Goal: Information Seeking & Learning: Learn about a topic

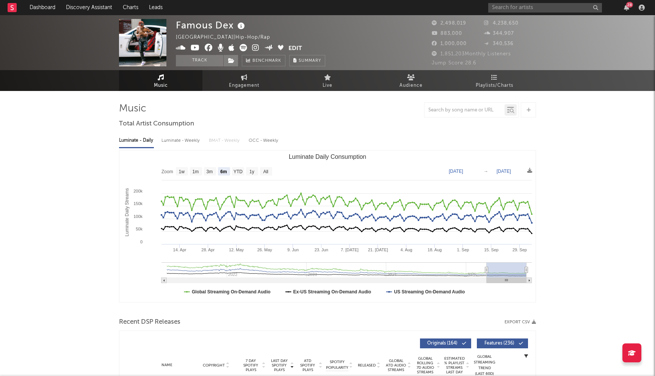
select select "6m"
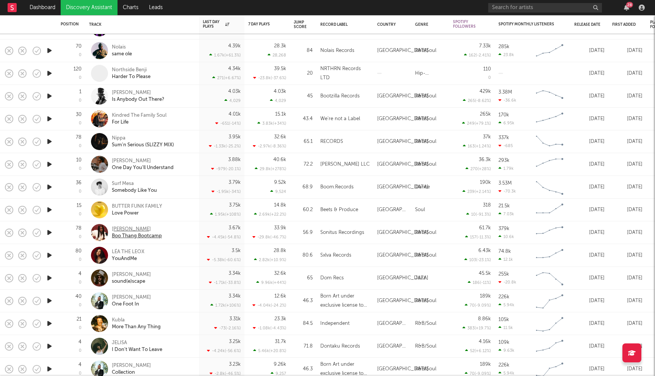
click at [118, 228] on div "Bellah" at bounding box center [137, 229] width 50 height 7
click at [149, 207] on div "BUTTER FUNK FAMILY" at bounding box center [137, 206] width 50 height 7
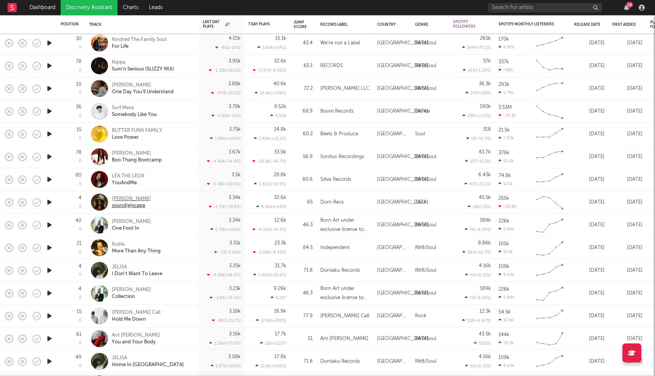
click at [120, 198] on div "Theo Croker" at bounding box center [131, 198] width 39 height 7
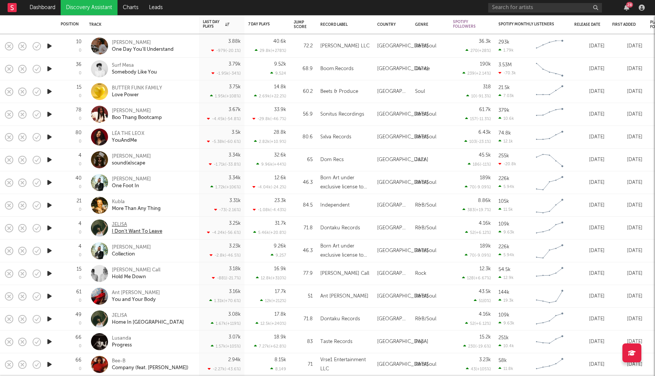
click at [120, 225] on div "JELISA" at bounding box center [137, 224] width 50 height 7
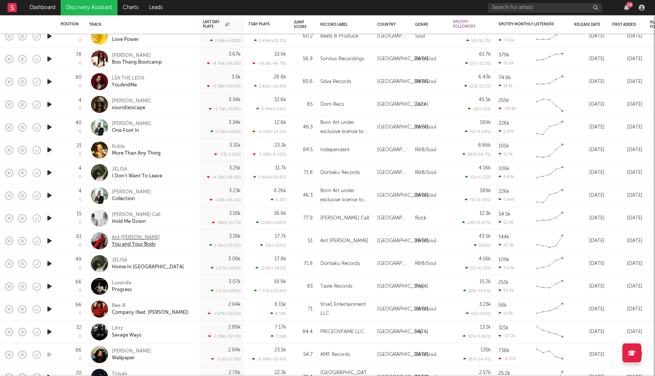
click at [134, 236] on div "Ant [PERSON_NAME]" at bounding box center [136, 237] width 48 height 7
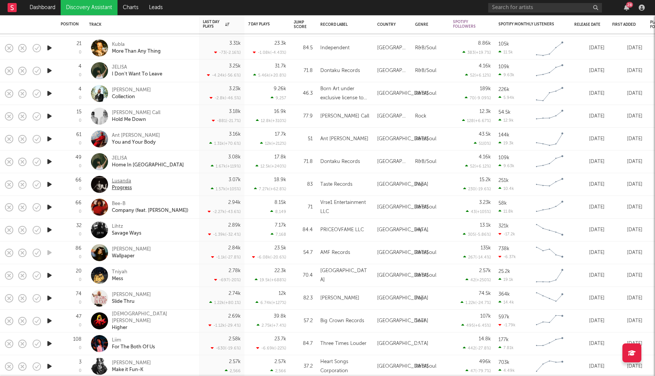
click at [118, 180] on div "Lusanda" at bounding box center [122, 181] width 20 height 7
click at [120, 203] on div "Bee-B" at bounding box center [150, 203] width 77 height 7
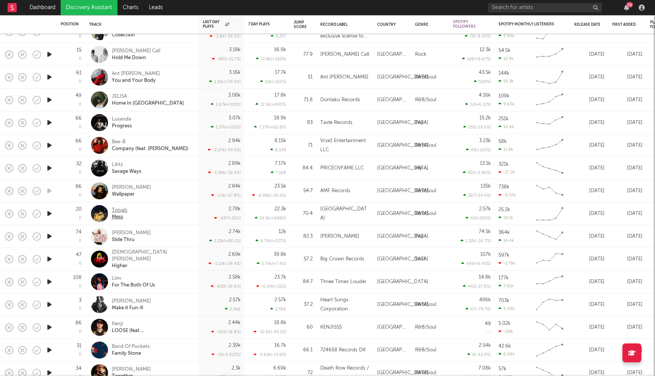
click at [122, 211] on div "Tniyah" at bounding box center [120, 210] width 16 height 7
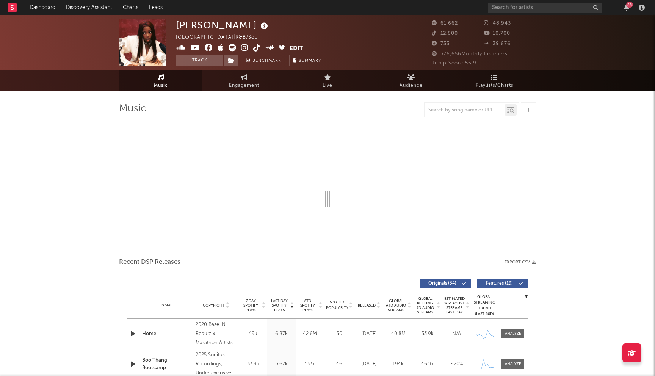
select select "6m"
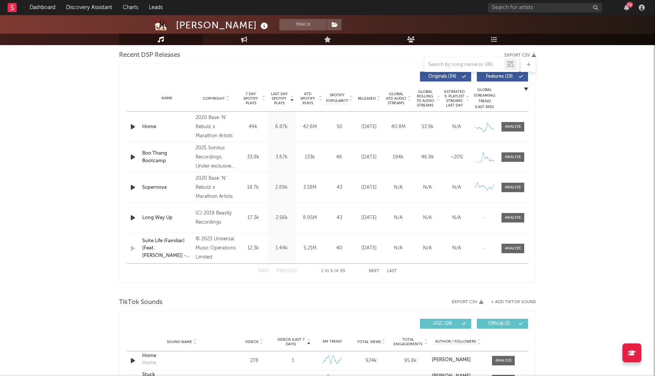
scroll to position [283, 0]
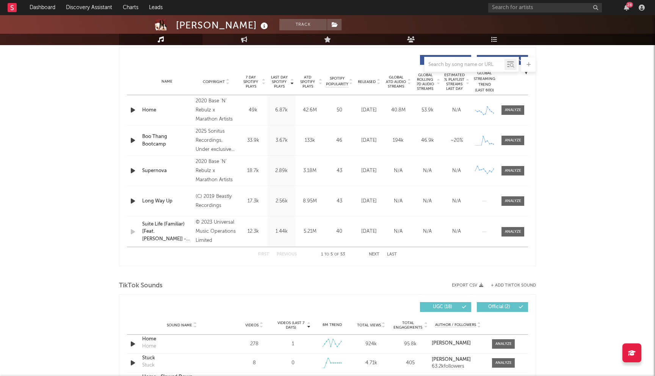
click at [370, 82] on span "Released" at bounding box center [367, 82] width 18 height 5
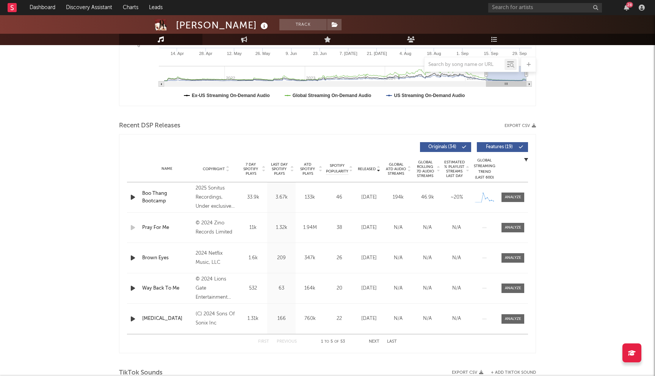
scroll to position [0, 0]
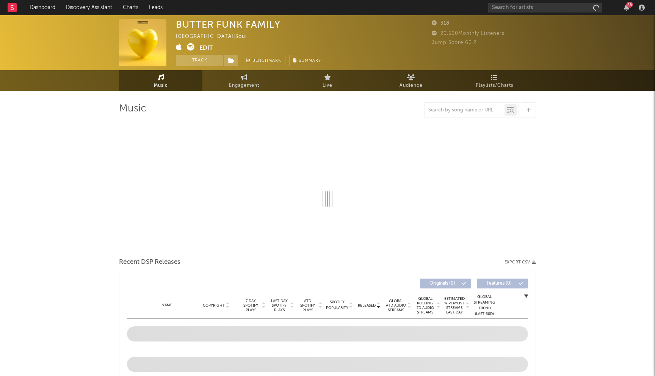
select select "1w"
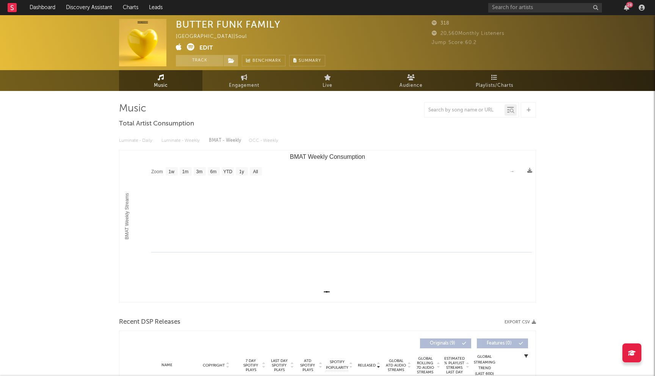
scroll to position [209, 0]
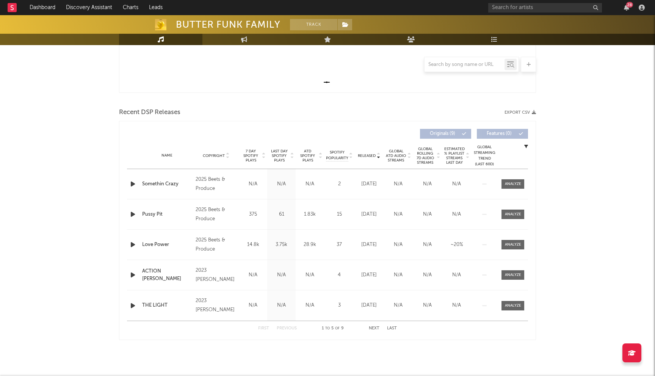
click at [282, 160] on span "Last Day Spotify Plays" at bounding box center [279, 156] width 20 height 14
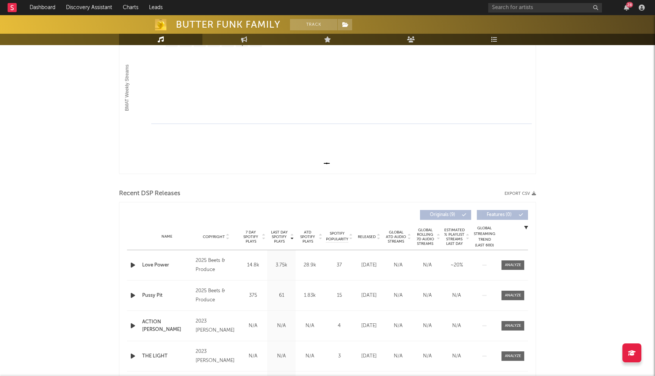
scroll to position [0, 0]
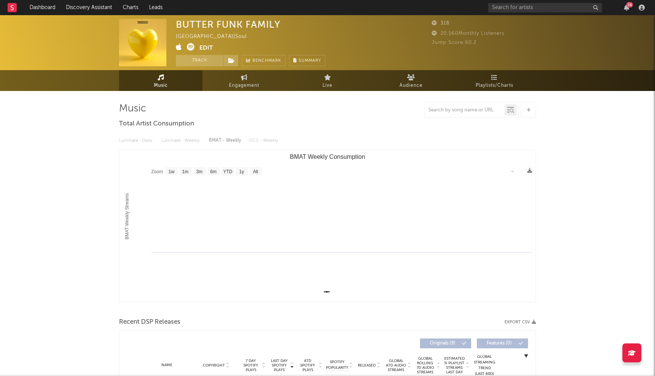
click at [189, 47] on icon at bounding box center [191, 47] width 8 height 8
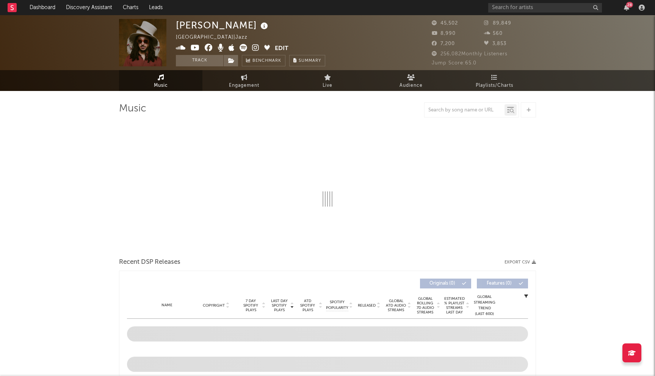
select select "6m"
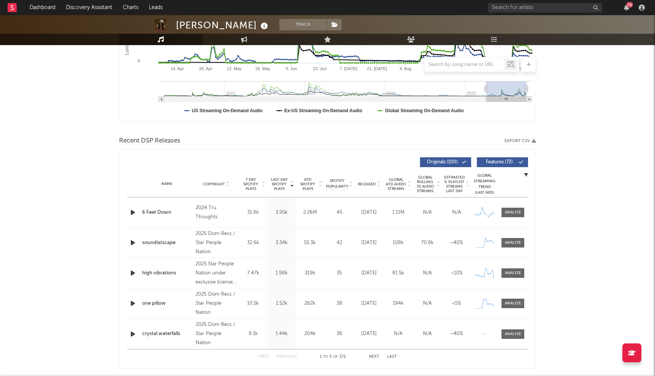
scroll to position [209, 0]
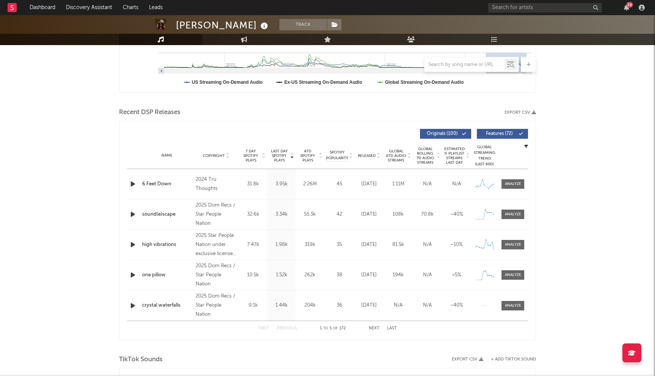
click at [370, 155] on span "Released" at bounding box center [367, 155] width 18 height 5
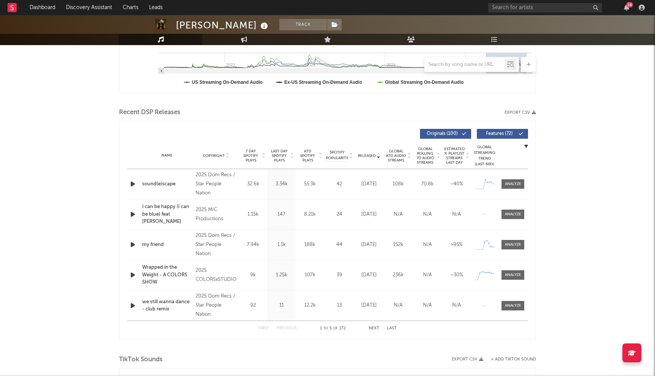
scroll to position [0, 0]
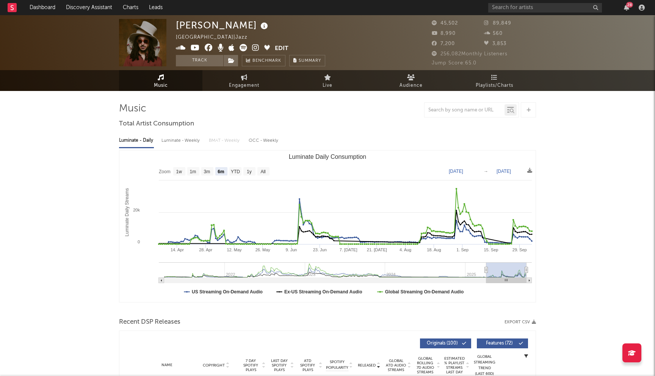
click at [208, 48] on icon at bounding box center [209, 48] width 8 height 8
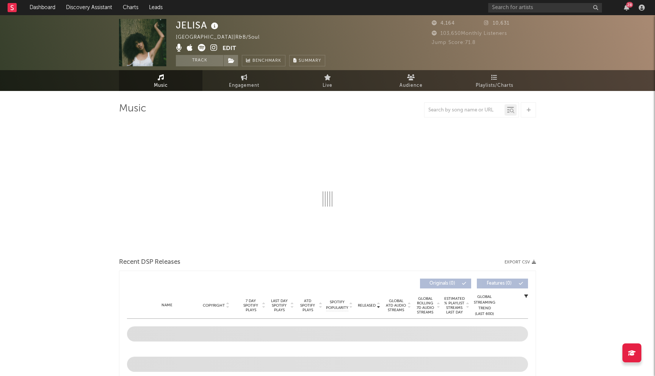
select select "6m"
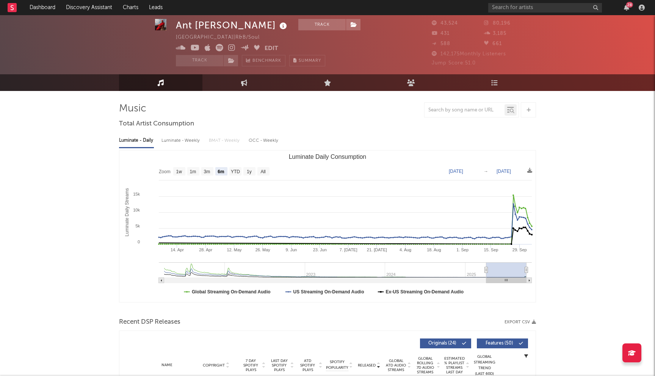
select select "6m"
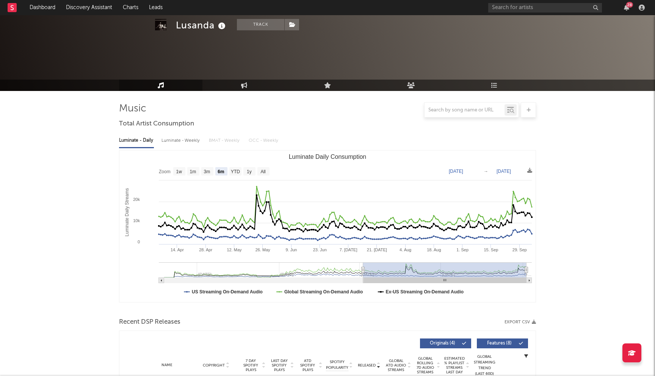
select select "6m"
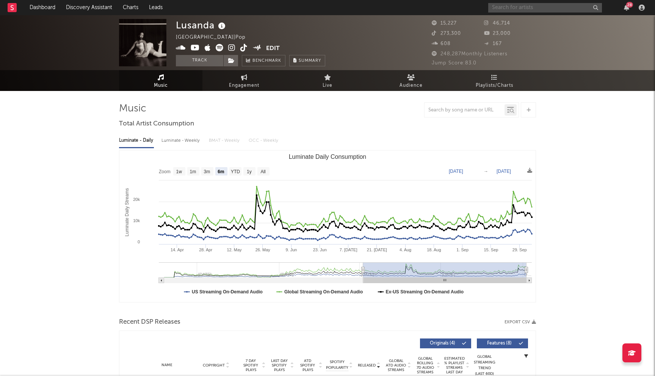
click at [502, 8] on input "text" at bounding box center [545, 7] width 114 height 9
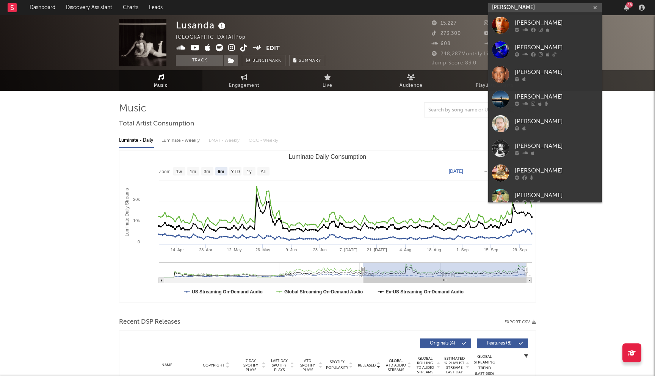
click at [502, 7] on input "elam" at bounding box center [545, 7] width 114 height 9
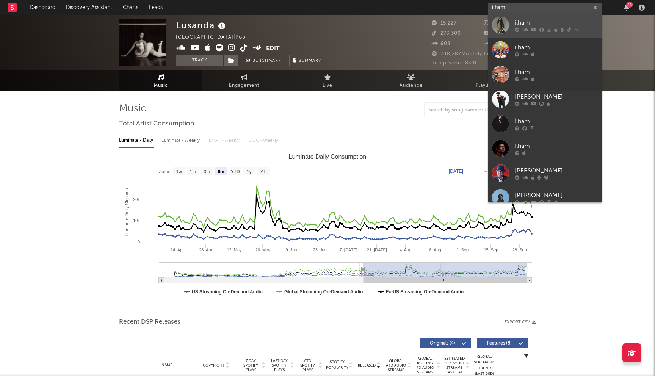
type input "ilham"
click at [542, 23] on div "ilham" at bounding box center [555, 22] width 83 height 9
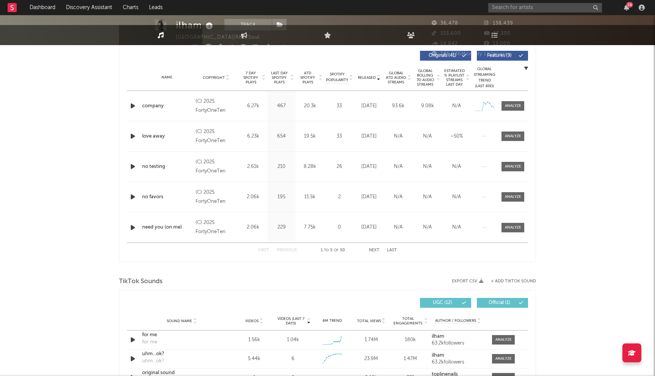
scroll to position [257, 0]
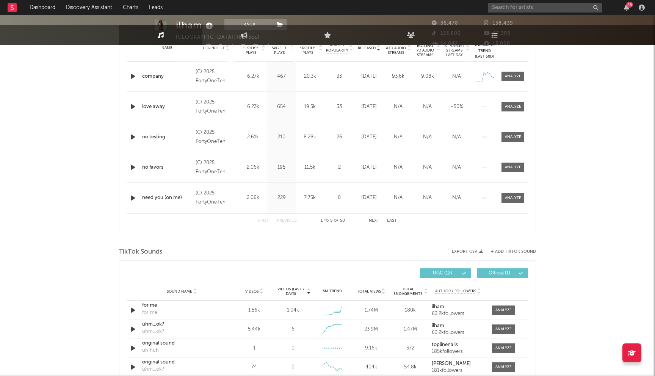
select select "6m"
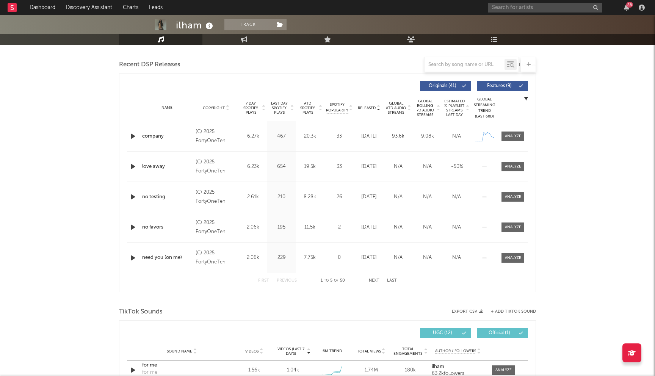
click at [281, 108] on span "Last Day Spotify Plays" at bounding box center [279, 108] width 20 height 14
click at [522, 9] on input "text" at bounding box center [545, 7] width 114 height 9
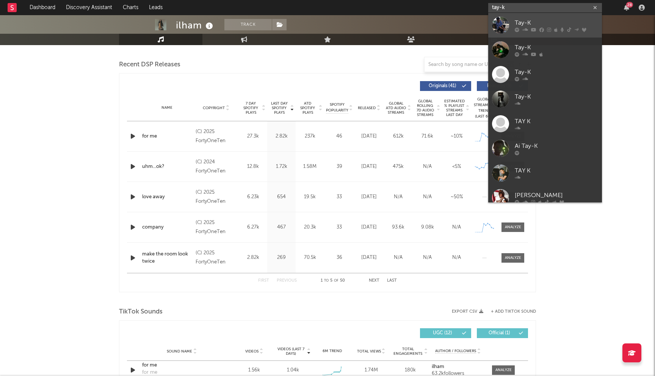
type input "tay-k"
click at [530, 21] on div "Tay-K" at bounding box center [555, 22] width 83 height 9
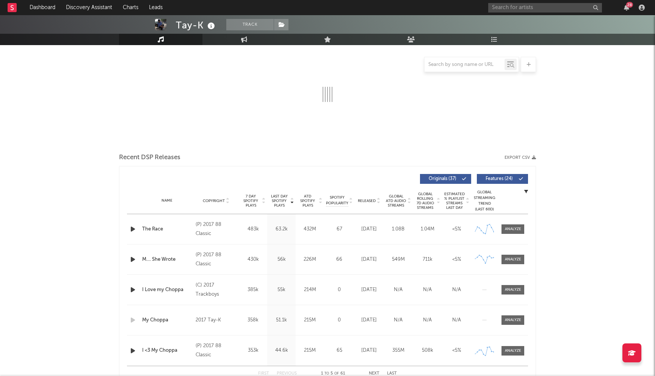
select select "6m"
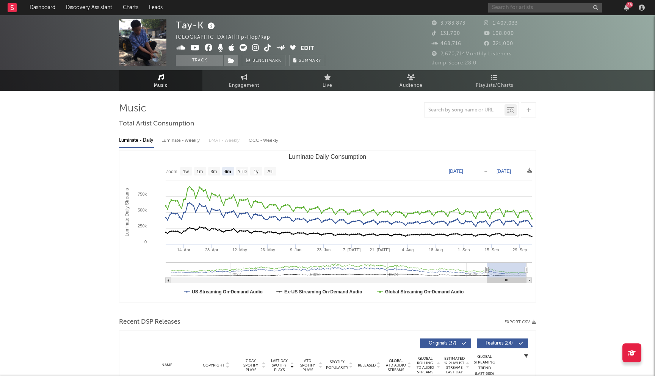
click at [497, 6] on input "text" at bounding box center [545, 7] width 114 height 9
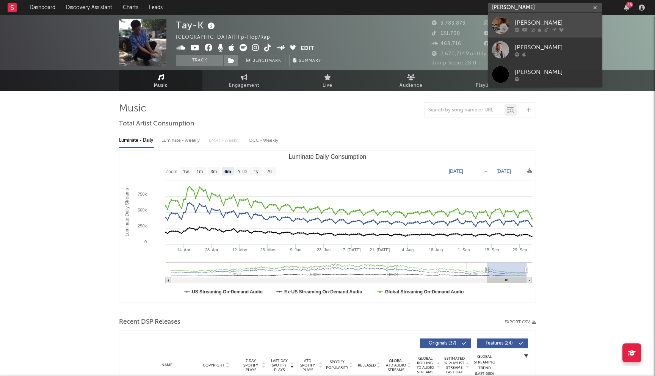
type input "felix ames"
click at [532, 23] on div "[PERSON_NAME]" at bounding box center [555, 22] width 83 height 9
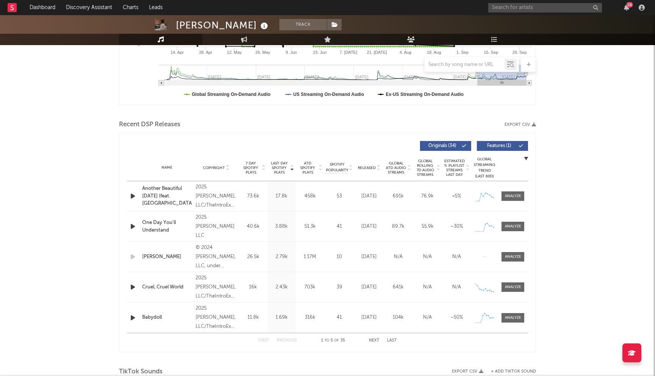
scroll to position [257, 0]
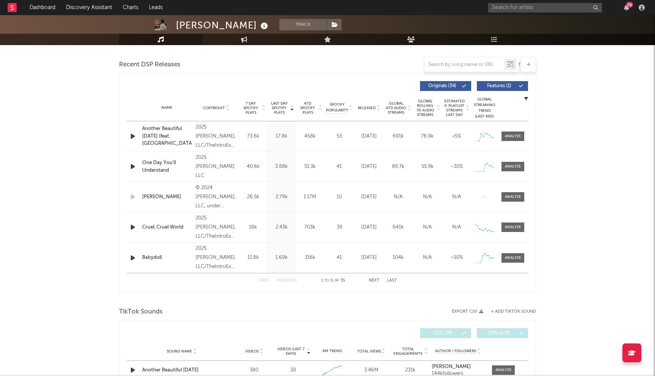
click at [210, 132] on div "2025 [PERSON_NAME], LLC/TheIntroExperience, LLC" at bounding box center [215, 136] width 41 height 27
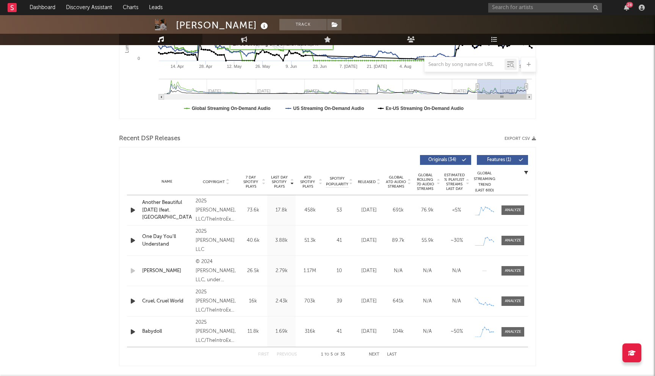
scroll to position [289, 0]
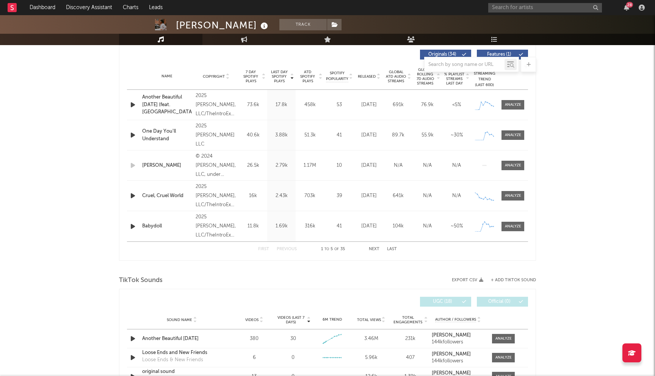
click at [370, 74] on span "Released" at bounding box center [367, 76] width 18 height 5
drag, startPoint x: 176, startPoint y: 108, endPoint x: 327, endPoint y: 2, distance: 184.3
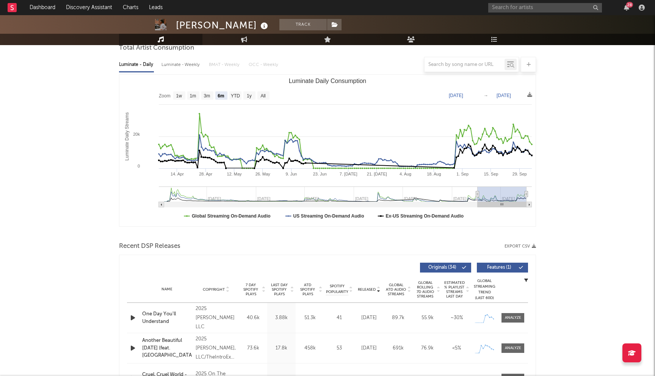
scroll to position [0, 0]
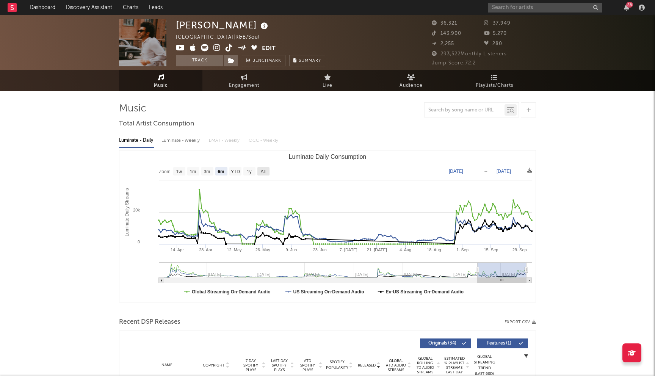
click at [261, 170] on text "All" at bounding box center [262, 171] width 5 height 5
select select "All"
type input "[DATE]"
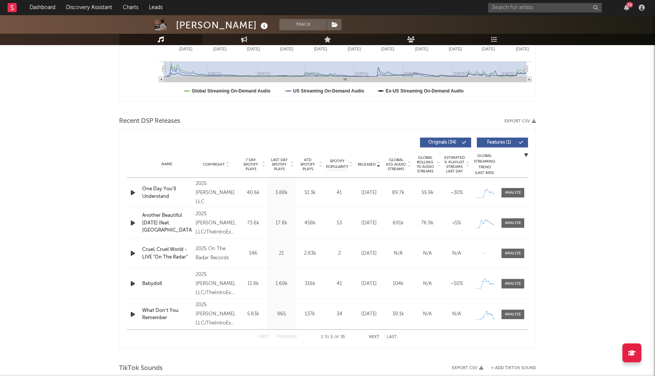
scroll to position [317, 0]
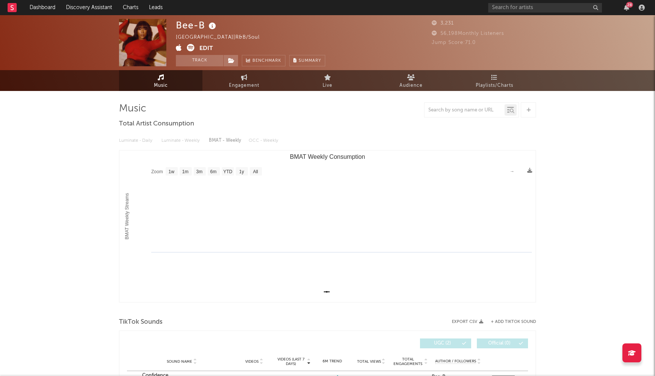
select select "1w"
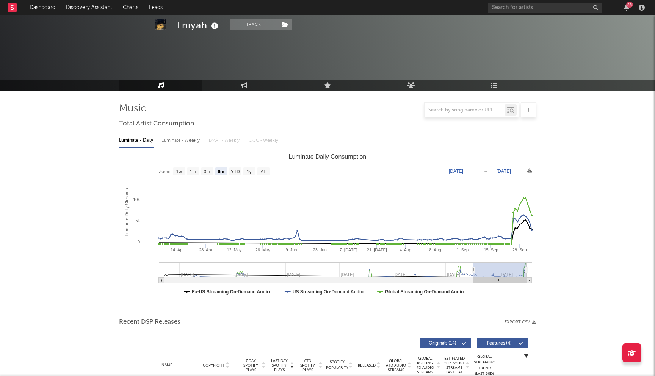
select select "6m"
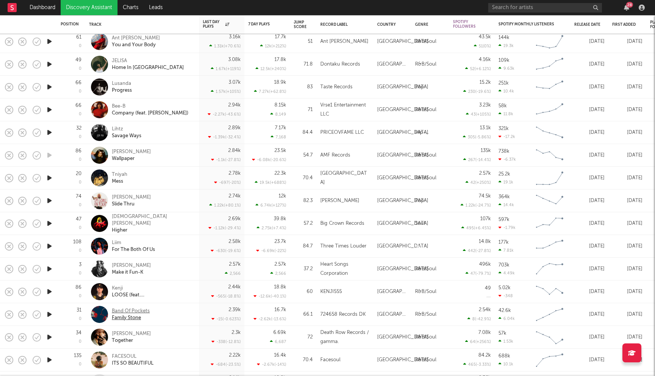
click at [141, 314] on div "Family Stone" at bounding box center [131, 317] width 38 height 7
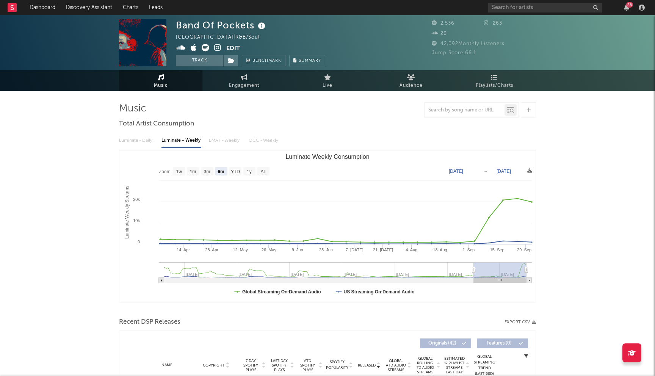
select select "6m"
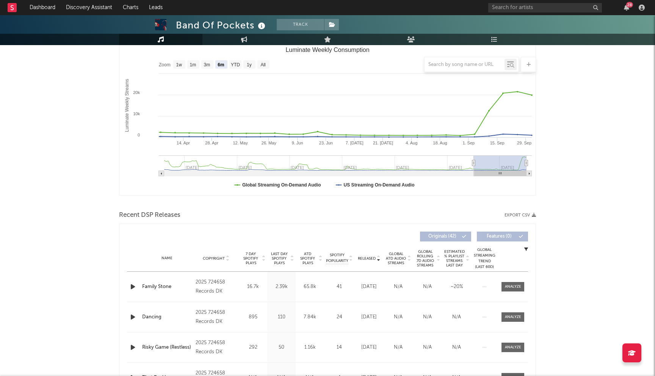
scroll to position [316, 0]
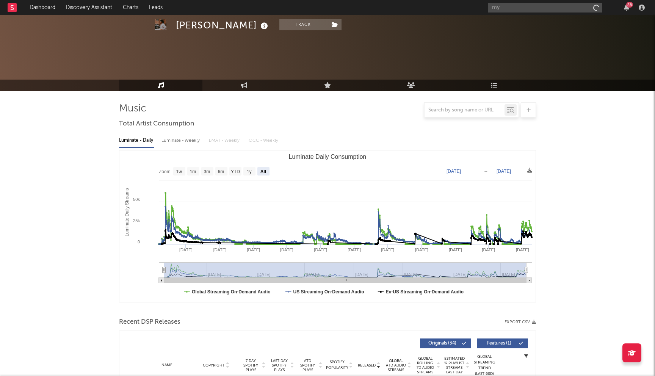
select select "All"
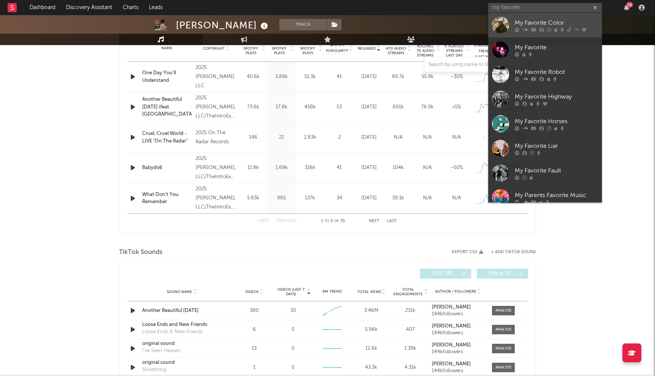
type input "my favorite"
click at [544, 28] on div at bounding box center [555, 29] width 83 height 5
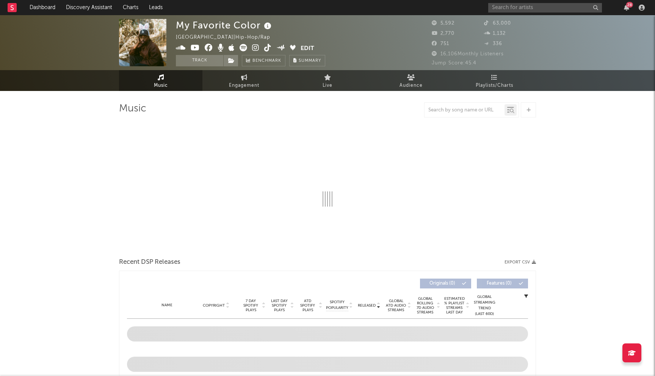
select select "6m"
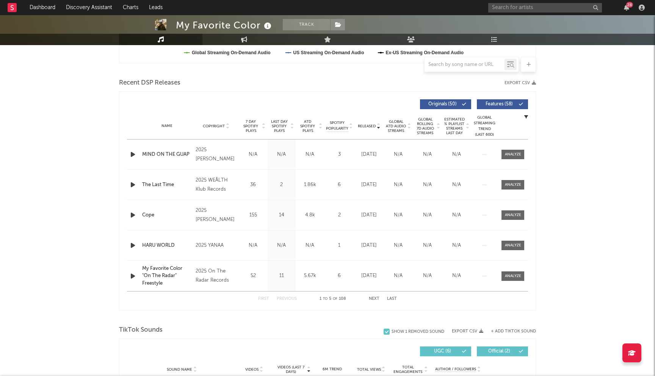
scroll to position [266, 0]
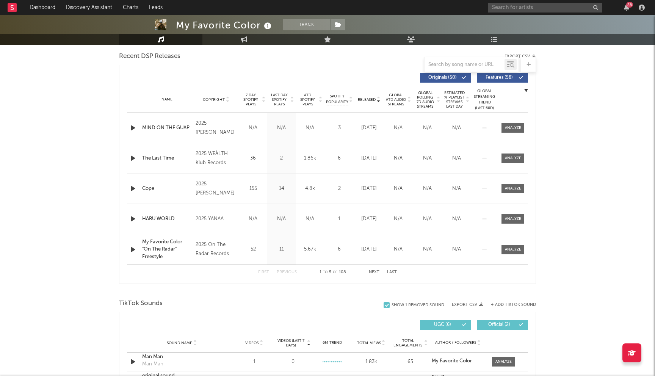
click at [282, 99] on span "Last Day Spotify Plays" at bounding box center [279, 100] width 20 height 14
click at [373, 271] on button "Next" at bounding box center [374, 272] width 11 height 4
click at [291, 273] on button "Previous" at bounding box center [287, 272] width 20 height 4
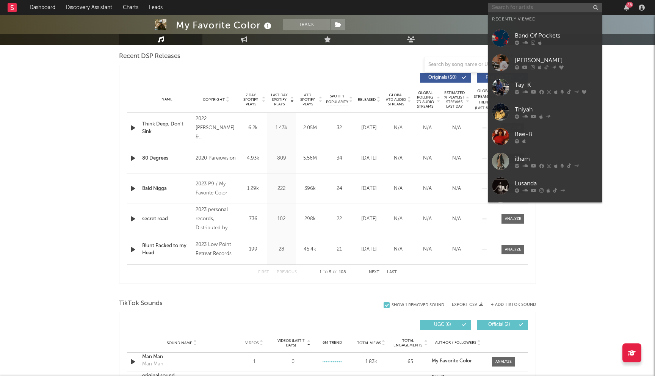
click at [531, 4] on input "text" at bounding box center [545, 7] width 114 height 9
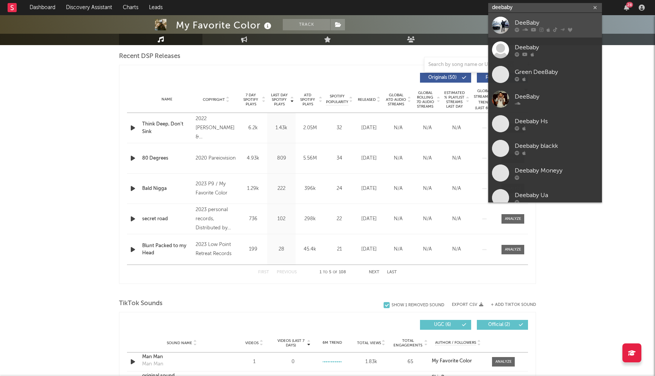
type input "deebaby"
click at [529, 25] on div "DeeBaby" at bounding box center [555, 22] width 83 height 9
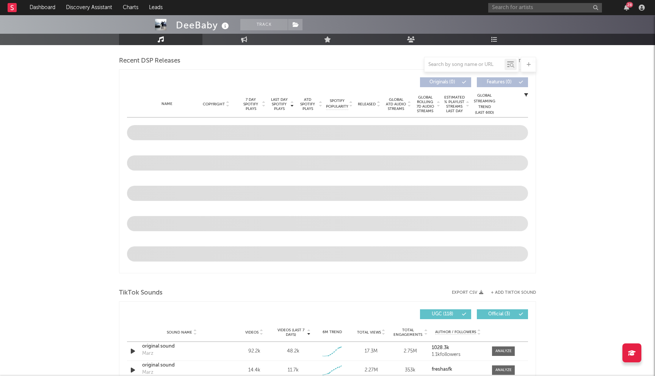
scroll to position [261, 0]
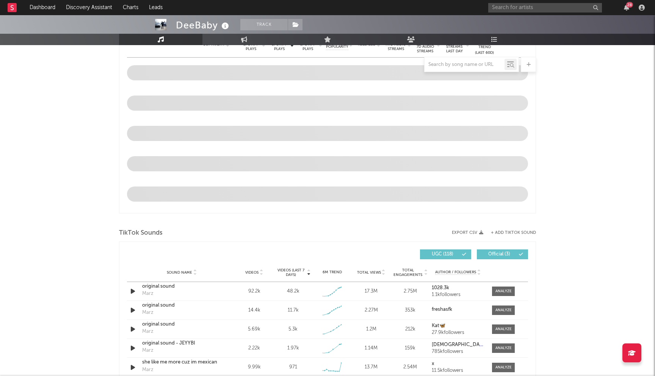
select select "6m"
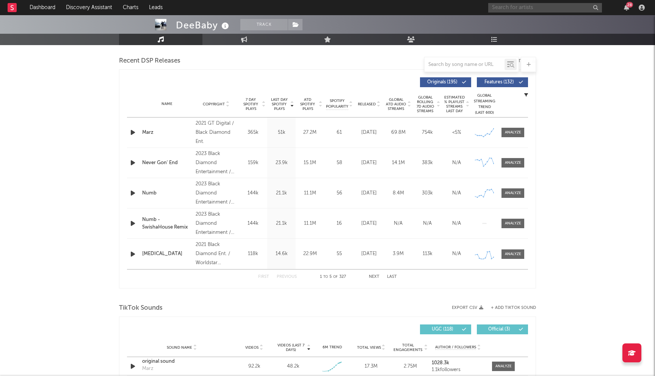
click at [529, 5] on input "text" at bounding box center [545, 7] width 114 height 9
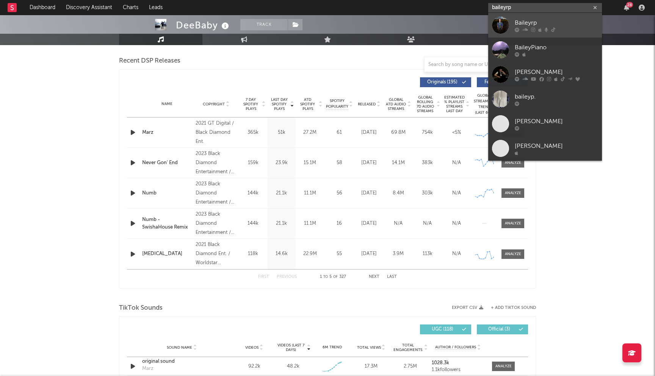
type input "baileyrp"
click at [537, 22] on div "Baileyrp" at bounding box center [555, 22] width 83 height 9
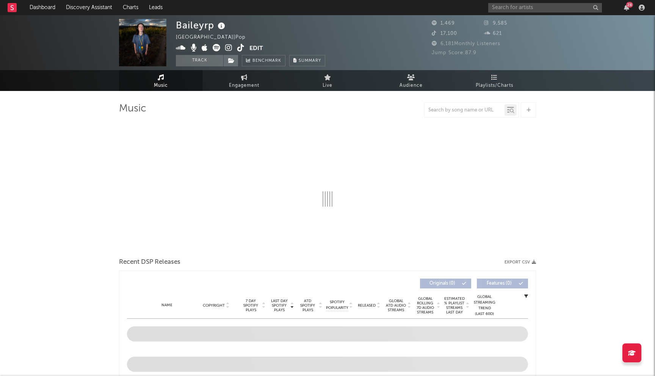
select select "1w"
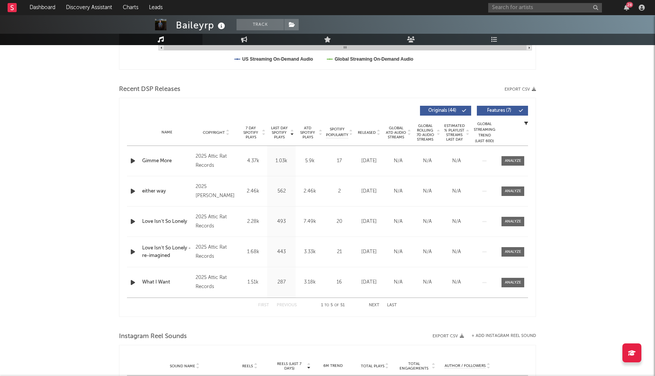
scroll to position [306, 0]
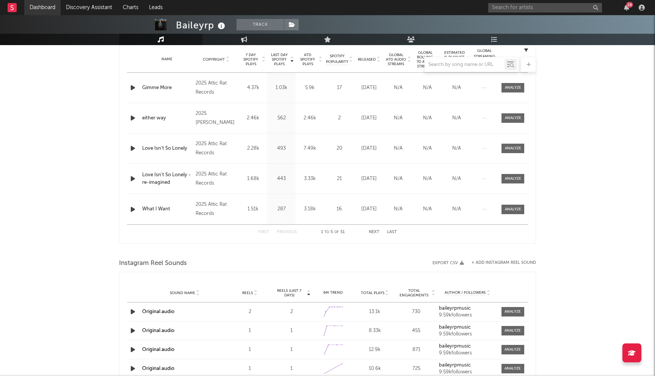
click at [44, 5] on link "Dashboard" at bounding box center [42, 7] width 36 height 15
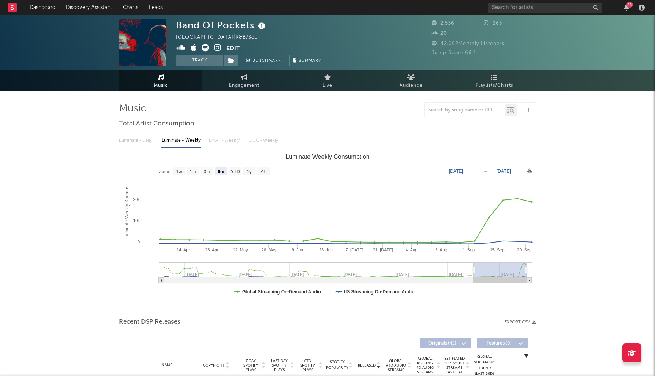
select select "6m"
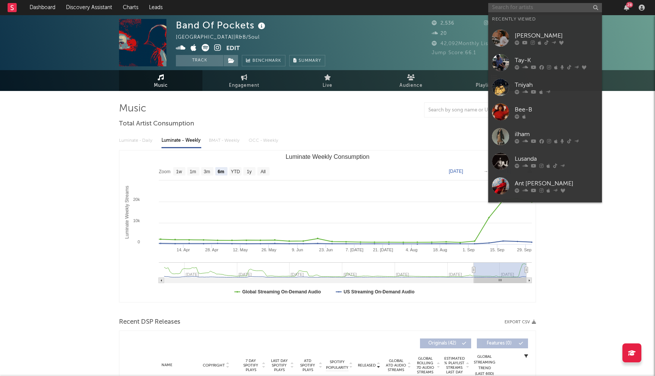
click at [514, 6] on input "text" at bounding box center [545, 7] width 114 height 9
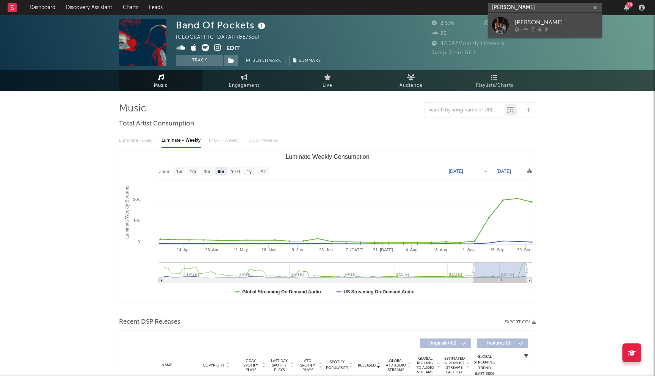
type input "izzy spears"
click at [529, 23] on div "Izzy Spears" at bounding box center [555, 22] width 83 height 9
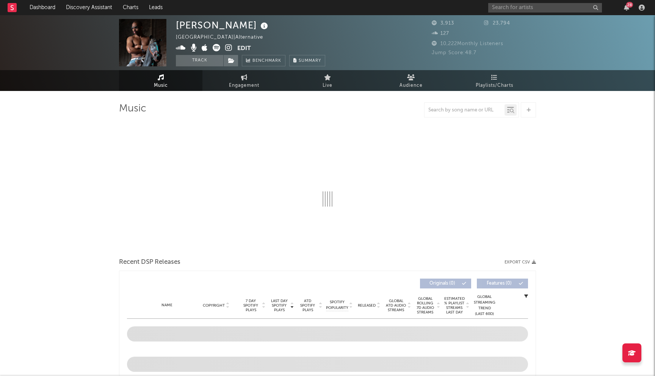
select select "6m"
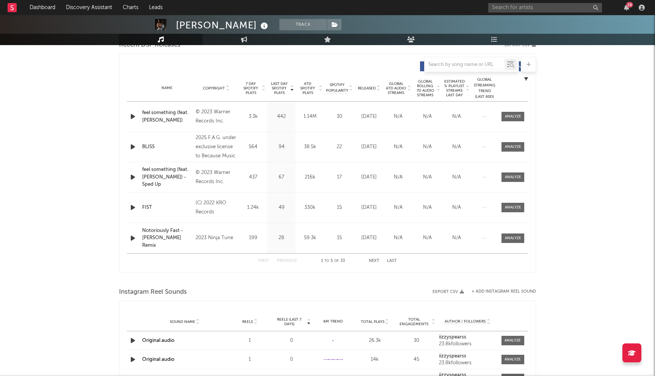
scroll to position [236, 0]
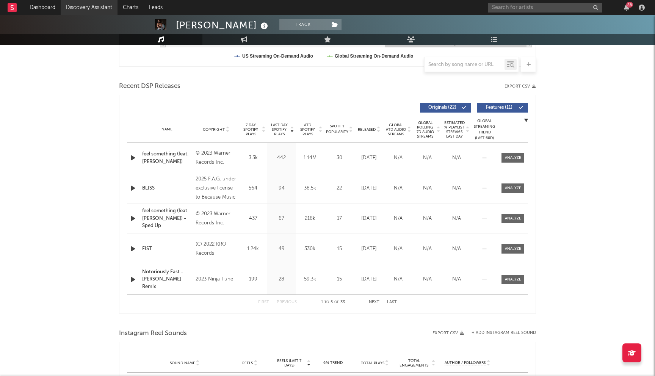
click at [89, 7] on link "Discovery Assistant" at bounding box center [89, 7] width 57 height 15
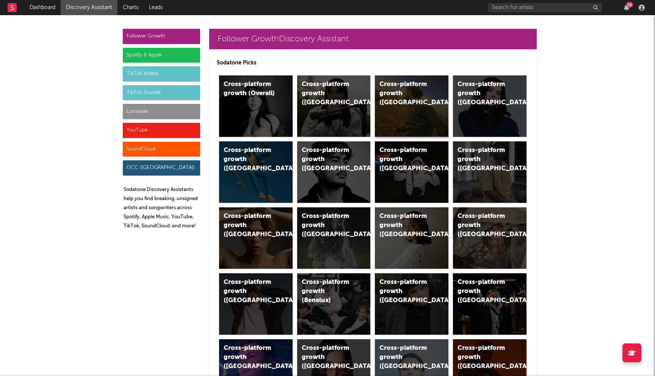
click at [404, 98] on div "Cross-platform growth (US)" at bounding box center [411, 105] width 73 height 61
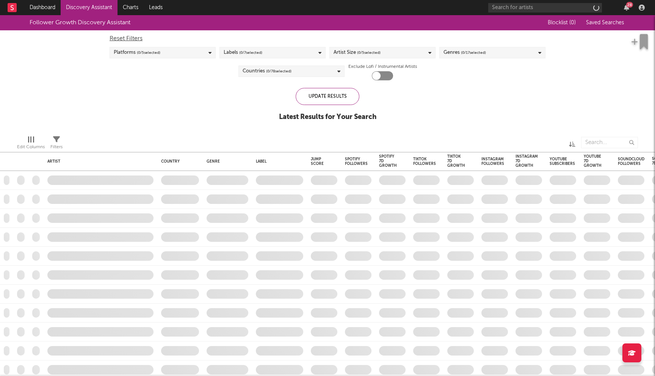
checkbox input "true"
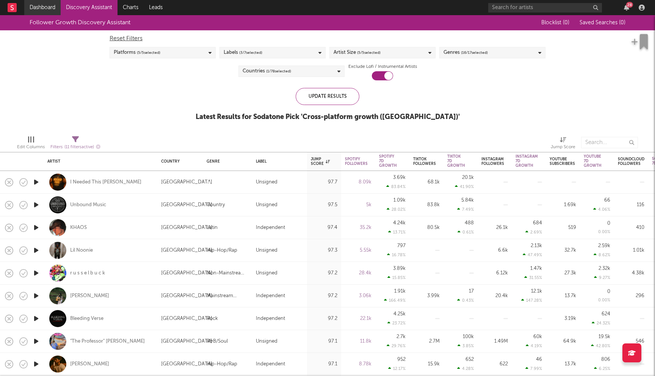
click at [54, 11] on link "Dashboard" at bounding box center [42, 7] width 36 height 15
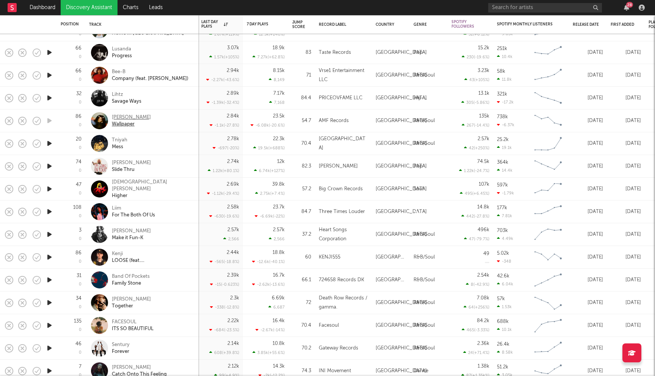
click at [136, 118] on div "[PERSON_NAME]" at bounding box center [131, 117] width 39 height 7
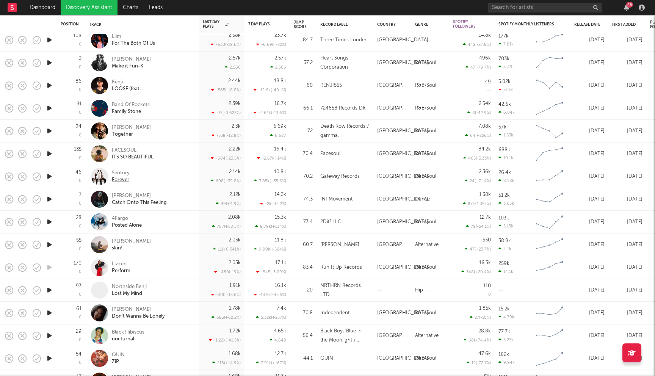
click at [127, 173] on div "Sentury" at bounding box center [121, 173] width 18 height 7
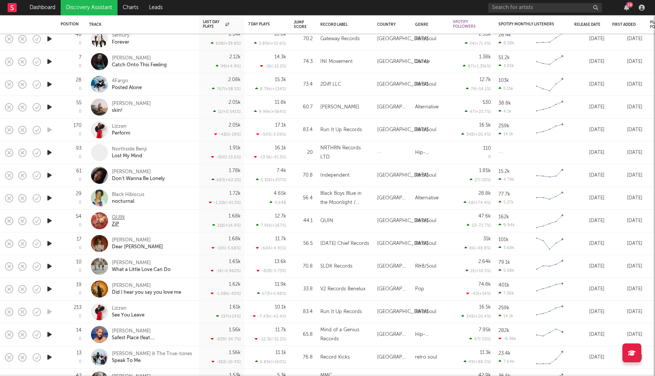
click at [119, 218] on div "QUIN" at bounding box center [118, 217] width 13 height 7
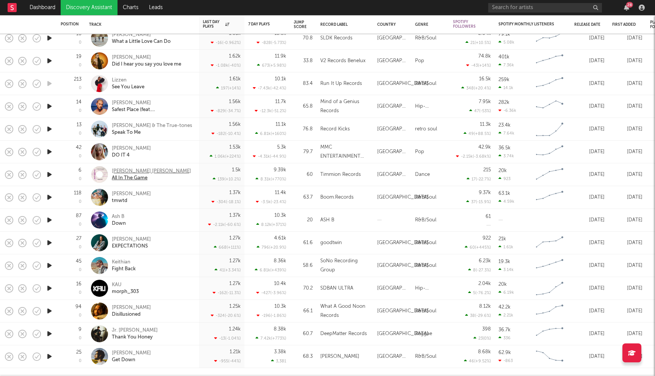
click at [139, 172] on div "Wanda Felicia" at bounding box center [151, 171] width 79 height 7
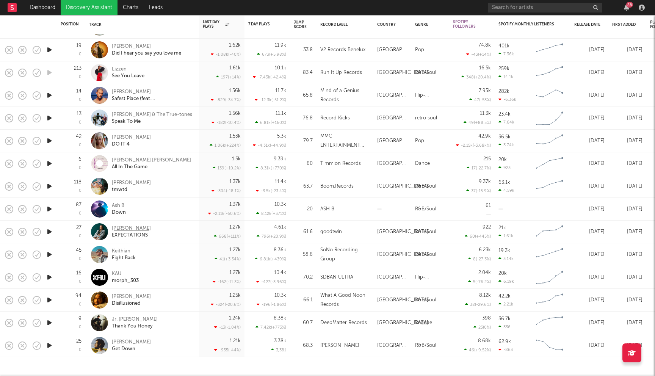
click at [117, 228] on div "Imani-J" at bounding box center [131, 228] width 39 height 7
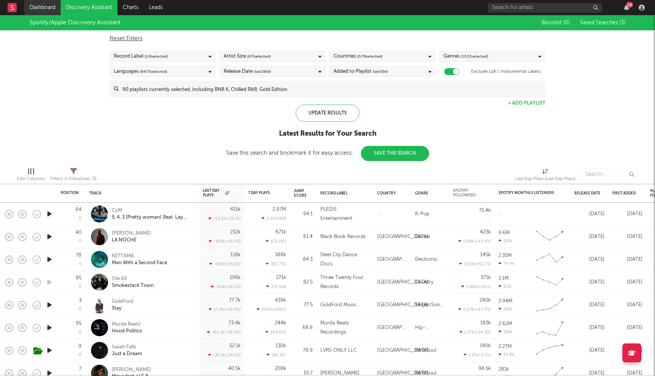
click at [47, 4] on link "Dashboard" at bounding box center [42, 7] width 36 height 15
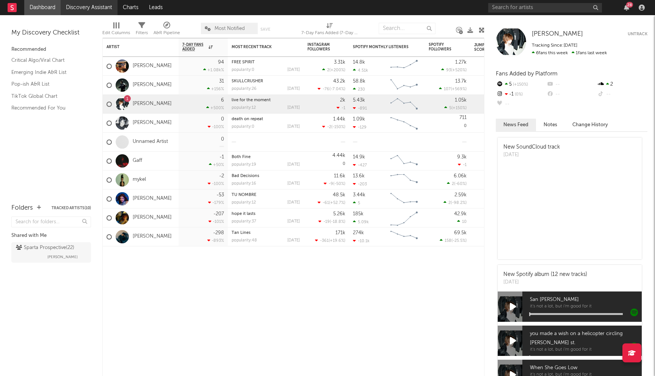
click at [87, 12] on link "Discovery Assistant" at bounding box center [89, 7] width 57 height 15
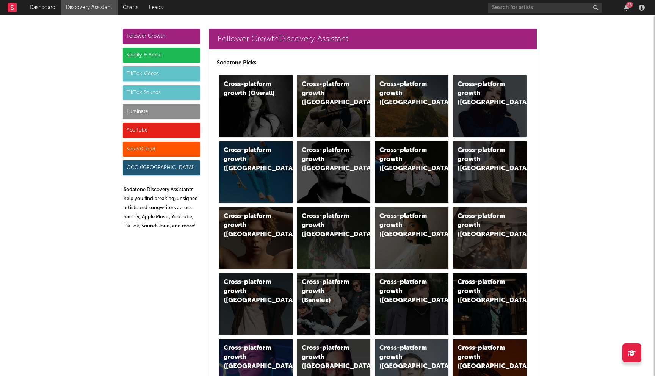
click at [150, 59] on div "Spotify & Apple" at bounding box center [161, 55] width 77 height 15
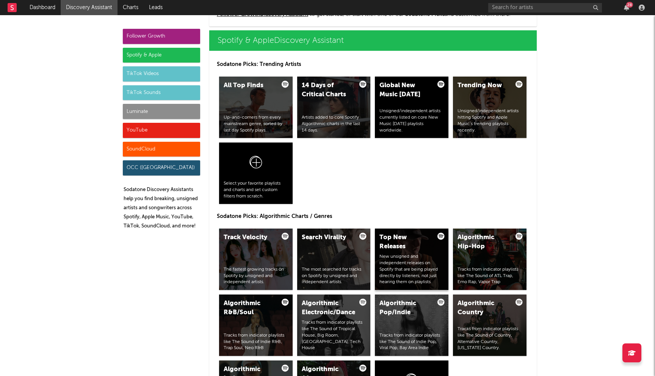
scroll to position [823, 0]
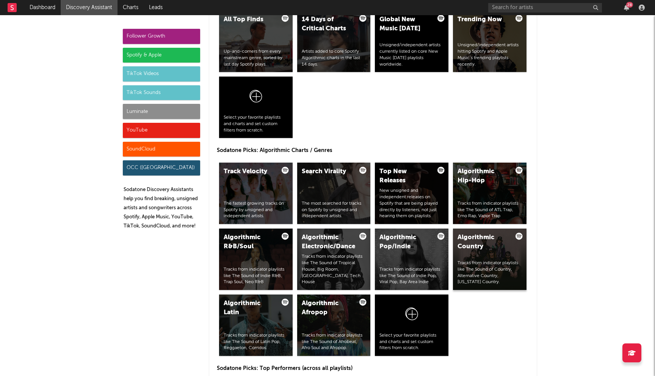
click at [477, 250] on div "Algorithmic Country" at bounding box center [483, 242] width 52 height 18
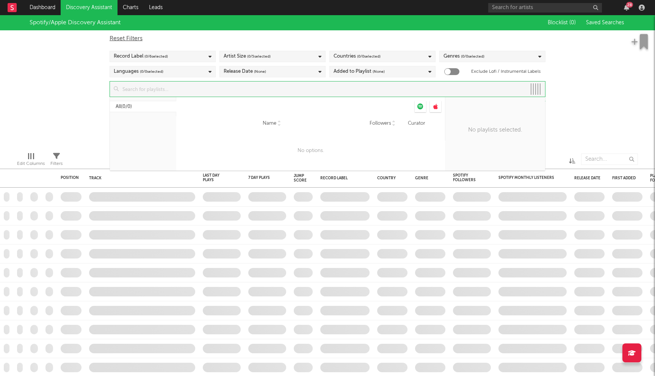
click at [189, 88] on input at bounding box center [322, 88] width 407 height 15
checkbox input "true"
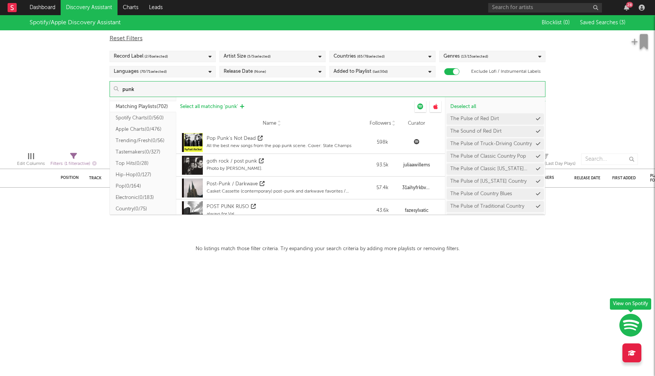
type input "punk"
click at [223, 104] on span "Select all matching ' punk '" at bounding box center [209, 106] width 58 height 5
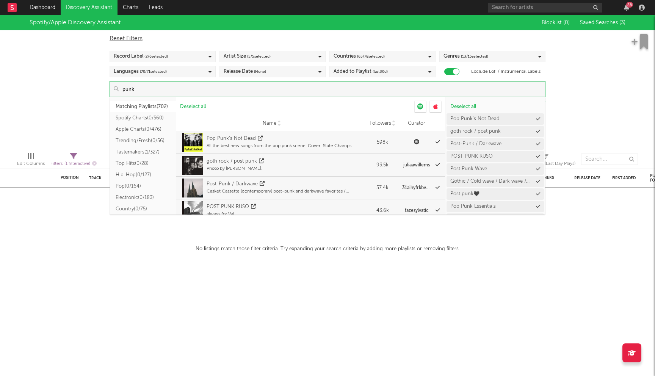
click at [83, 106] on div "Spotify/Apple Discovery Assistant Blocklist ( 0 ) Saved Searches ( 3 ) Reset Fi…" at bounding box center [327, 80] width 655 height 131
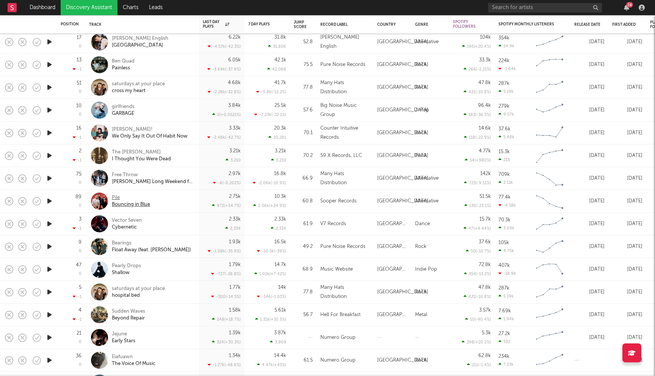
click at [115, 197] on div "Pile" at bounding box center [131, 197] width 38 height 7
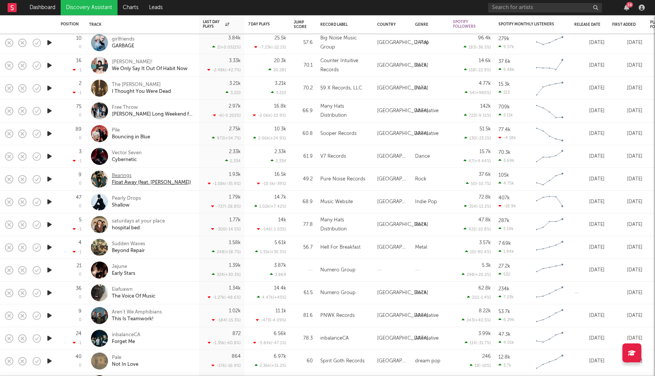
click at [124, 176] on div "Bearings" at bounding box center [151, 175] width 79 height 7
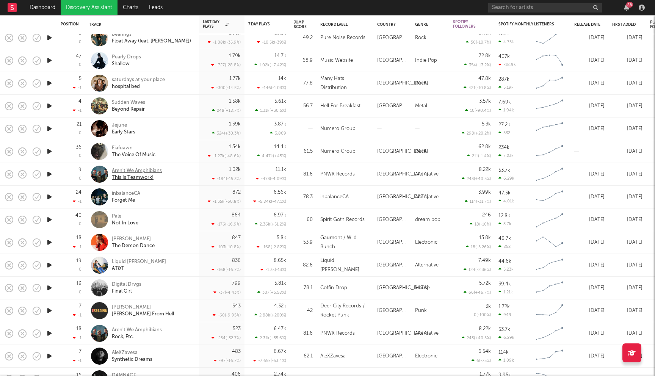
click at [135, 171] on div "Aren't We Amphibians" at bounding box center [137, 170] width 50 height 7
click at [130, 285] on div "Digital Drvgs" at bounding box center [127, 284] width 30 height 7
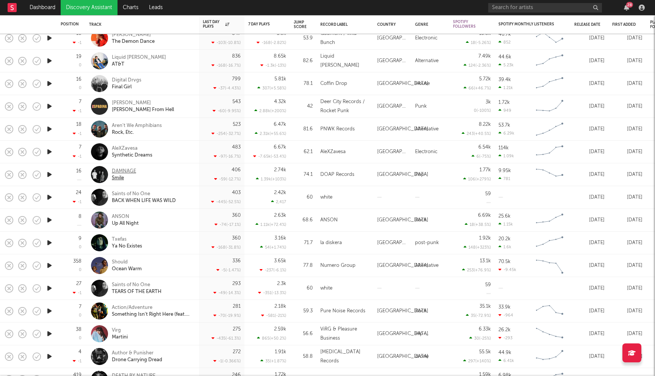
click at [132, 170] on div "DAMNAGE" at bounding box center [124, 171] width 24 height 7
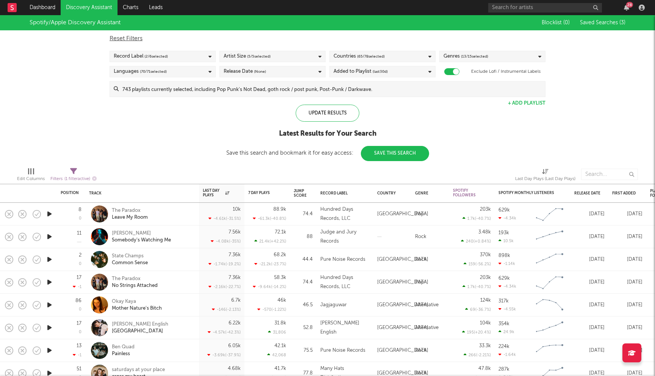
click at [401, 73] on div "Added to Playlist (last 30 d)" at bounding box center [382, 71] width 106 height 11
click at [367, 116] on div "Last 180 Days" at bounding box center [387, 118] width 88 height 9
click at [333, 116] on input "Last 180 Days" at bounding box center [333, 118] width 0 height 9
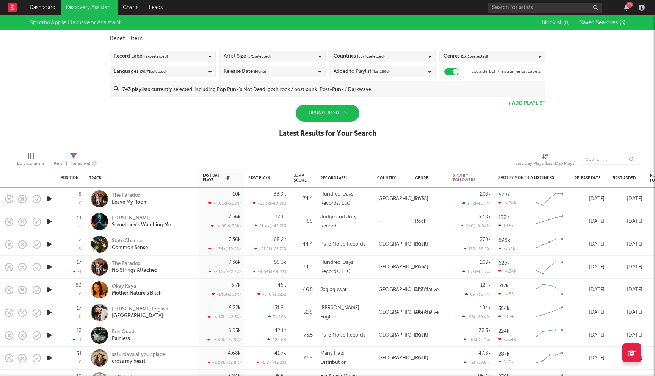
click at [225, 134] on div "Spotify/Apple Discovery Assistant Blocklist ( 0 ) Saved Searches ( 3 ) Reset Fi…" at bounding box center [327, 80] width 655 height 131
click at [393, 57] on div "Countries ( 65 / 78 selected)" at bounding box center [382, 56] width 106 height 11
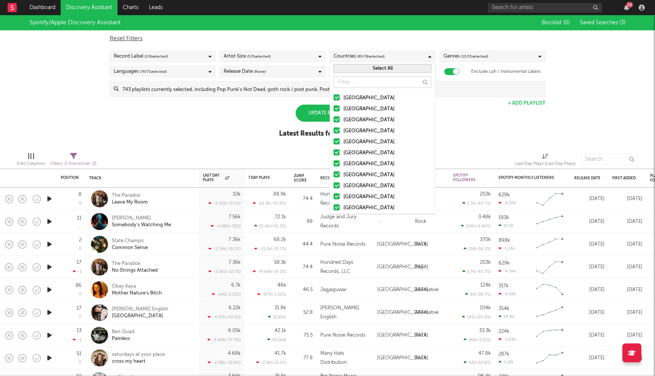
click at [364, 66] on button "Select All" at bounding box center [382, 68] width 98 height 9
click at [364, 66] on button "Deselect All" at bounding box center [382, 68] width 98 height 9
click at [336, 97] on div at bounding box center [336, 97] width 6 height 6
click at [333, 97] on input "United States" at bounding box center [333, 98] width 0 height 9
click at [336, 105] on label "Australia" at bounding box center [382, 109] width 98 height 9
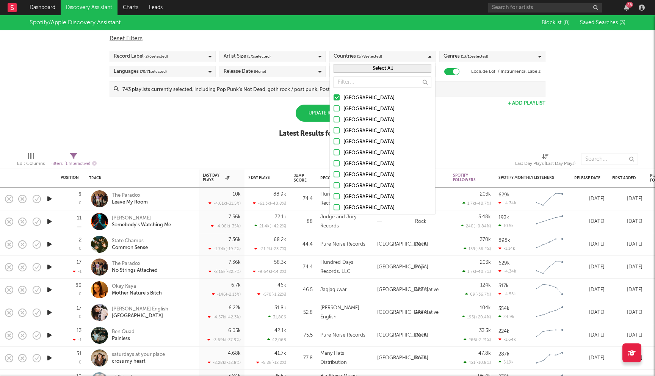
click at [333, 105] on input "Australia" at bounding box center [333, 109] width 0 height 9
click at [336, 119] on div at bounding box center [336, 119] width 6 height 6
click at [333, 119] on input "Canada" at bounding box center [333, 120] width 0 height 9
click at [337, 133] on div at bounding box center [336, 130] width 6 height 6
click at [333, 133] on input "United Kingdom" at bounding box center [333, 131] width 0 height 9
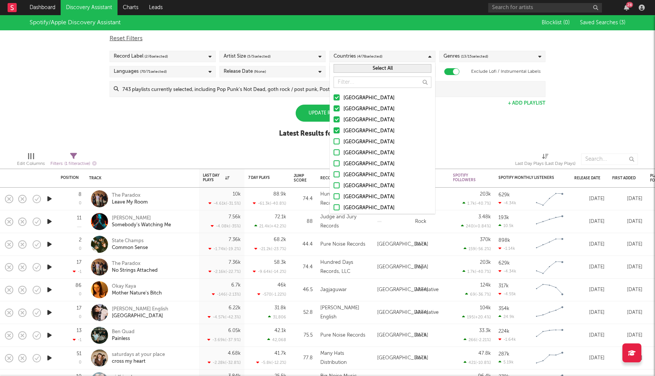
click at [337, 140] on div at bounding box center [336, 141] width 6 height 6
click at [333, 140] on input "Ireland" at bounding box center [333, 141] width 0 height 9
click at [336, 151] on div at bounding box center [336, 152] width 6 height 6
click at [333, 151] on input "Germany" at bounding box center [333, 152] width 0 height 9
click at [337, 161] on div at bounding box center [336, 163] width 6 height 6
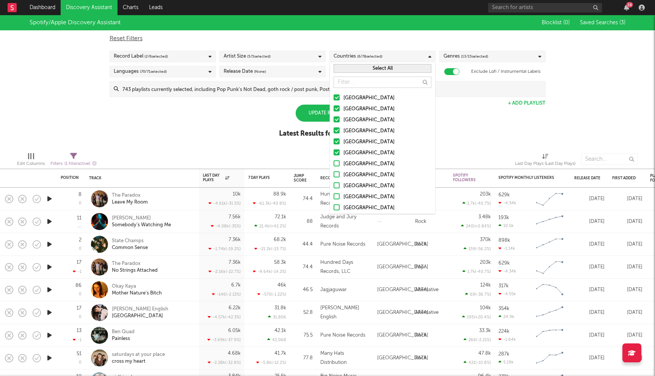
click at [333, 161] on input "Belgium" at bounding box center [333, 163] width 0 height 9
click at [337, 172] on div at bounding box center [336, 174] width 6 height 6
click at [333, 172] on input "France" at bounding box center [333, 174] width 0 height 9
click at [336, 184] on div at bounding box center [336, 185] width 6 height 6
click at [333, 184] on input "Netherlands" at bounding box center [333, 185] width 0 height 9
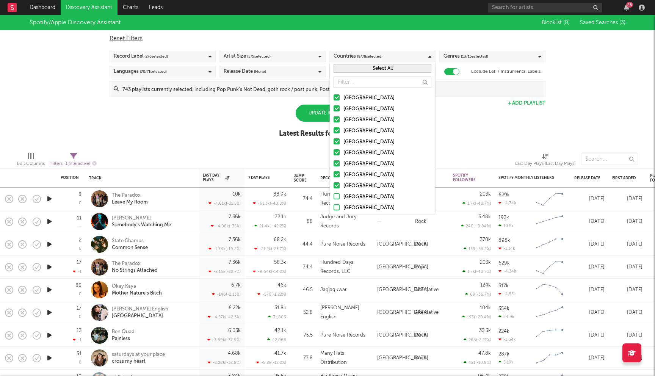
click at [337, 195] on div at bounding box center [336, 196] width 6 height 6
click at [333, 195] on input "Austria" at bounding box center [333, 196] width 0 height 9
click at [338, 208] on div at bounding box center [336, 207] width 6 height 6
click at [333, 208] on input "Switzerland" at bounding box center [333, 207] width 0 height 9
click at [240, 132] on div "Spotify/Apple Discovery Assistant Blocklist ( 0 ) Saved Searches ( 3 ) Reset Fi…" at bounding box center [327, 80] width 655 height 131
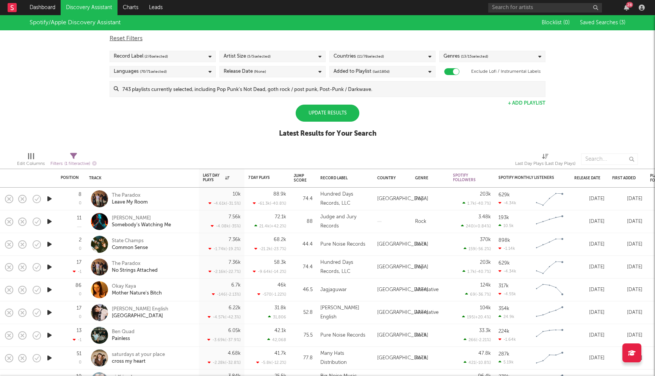
click at [327, 117] on div "Update Results" at bounding box center [327, 113] width 64 height 17
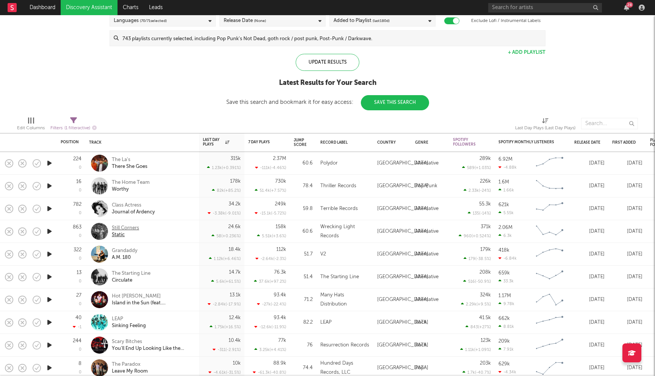
click at [133, 231] on div "Static" at bounding box center [125, 234] width 27 height 7
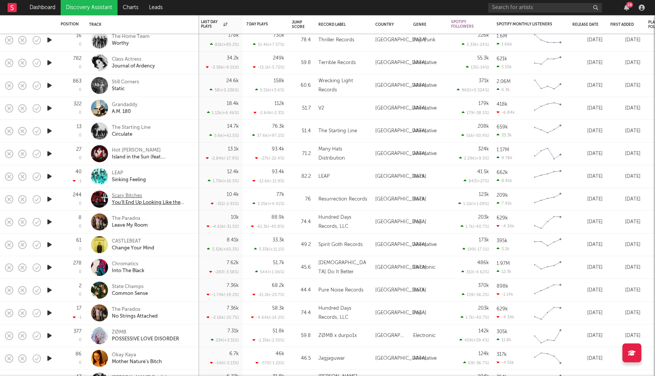
click at [128, 196] on div "Scary Bitches" at bounding box center [152, 195] width 81 height 7
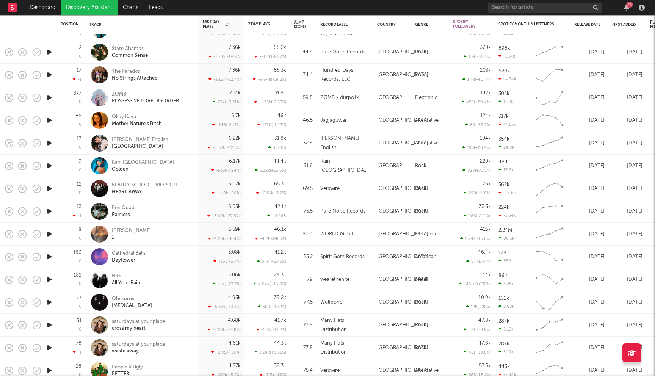
click at [131, 161] on div "Rain Paris" at bounding box center [143, 162] width 62 height 7
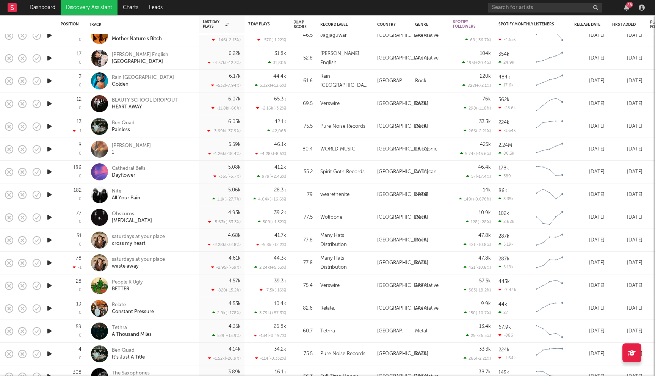
click at [118, 192] on div "Nite" at bounding box center [126, 191] width 28 height 7
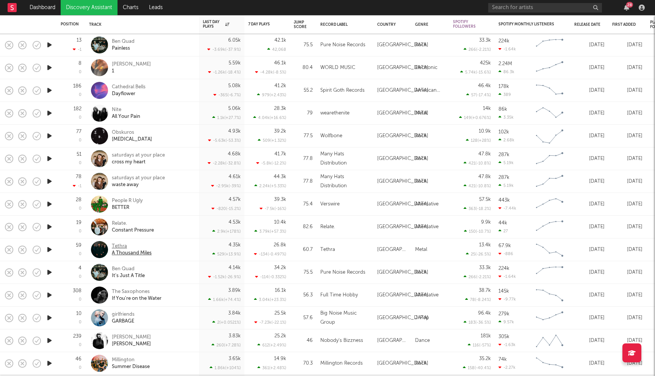
click at [121, 244] on div "Tethra" at bounding box center [132, 246] width 40 height 7
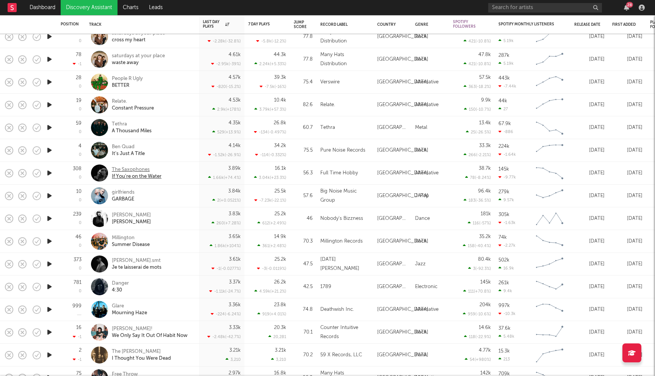
click at [143, 169] on div "The Saxophones" at bounding box center [137, 169] width 50 height 7
click at [121, 169] on div "The Saxophones" at bounding box center [137, 169] width 50 height 7
click at [42, 3] on link "Dashboard" at bounding box center [42, 7] width 36 height 15
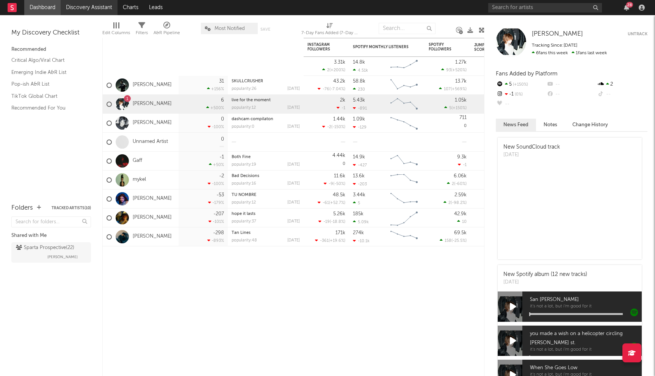
click at [94, 10] on link "Discovery Assistant" at bounding box center [89, 7] width 57 height 15
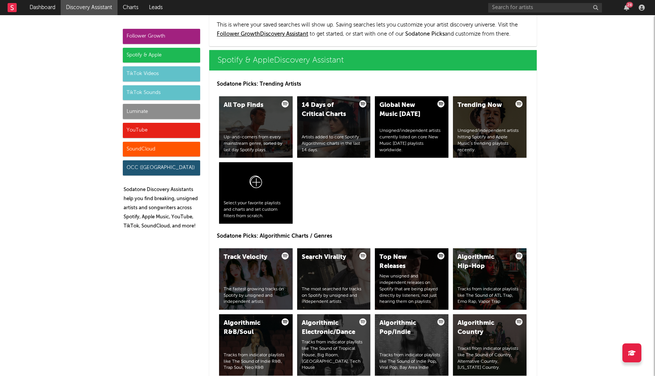
scroll to position [800, 0]
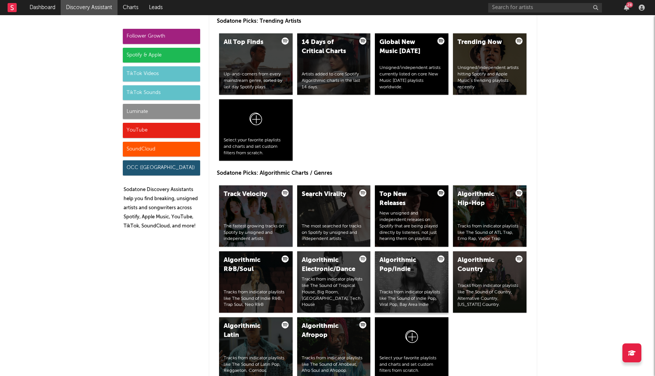
click at [408, 273] on div "Algorithmic Pop/Indie" at bounding box center [405, 265] width 52 height 18
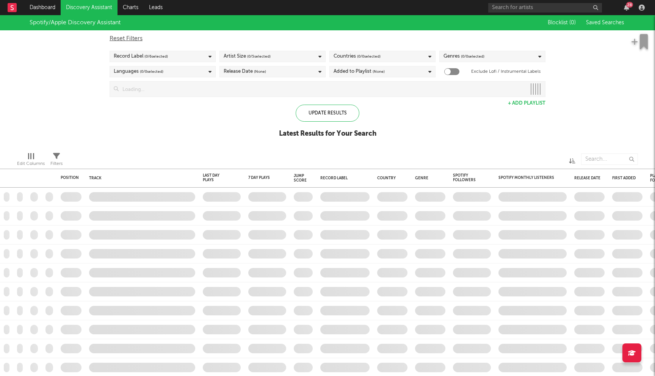
checkbox input "true"
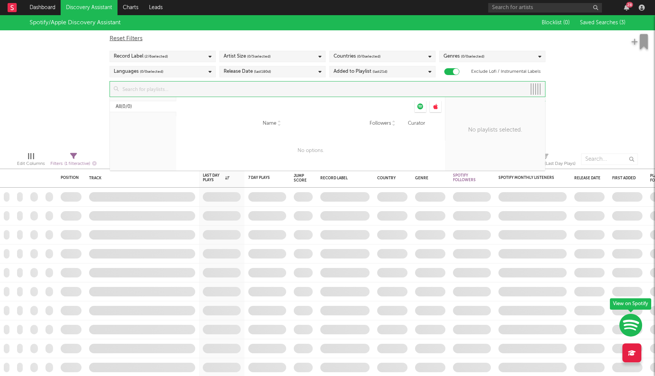
click at [258, 87] on input at bounding box center [322, 88] width 407 height 15
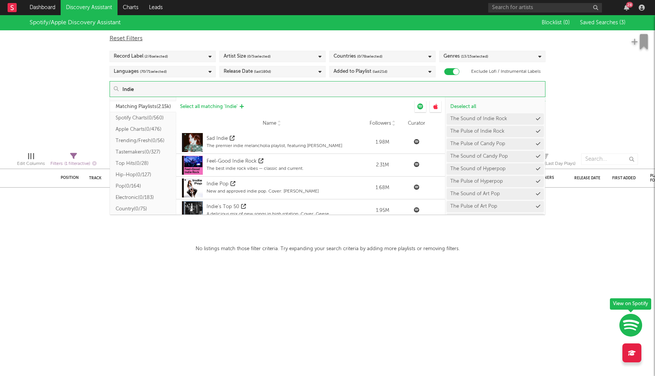
type input "Indie"
click at [224, 105] on span "Select all matching ' Indie '" at bounding box center [209, 106] width 58 height 5
click at [402, 55] on div "Countries ( 0 / 78 selected)" at bounding box center [382, 56] width 106 height 11
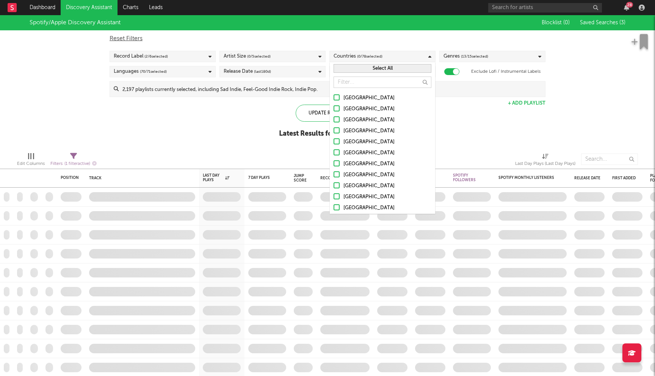
click at [335, 98] on div at bounding box center [336, 97] width 6 height 6
click at [333, 98] on input "United States" at bounding box center [333, 98] width 0 height 9
click at [335, 105] on div at bounding box center [336, 108] width 6 height 6
click at [333, 105] on input "Australia" at bounding box center [333, 109] width 0 height 9
click at [335, 119] on div at bounding box center [336, 119] width 6 height 6
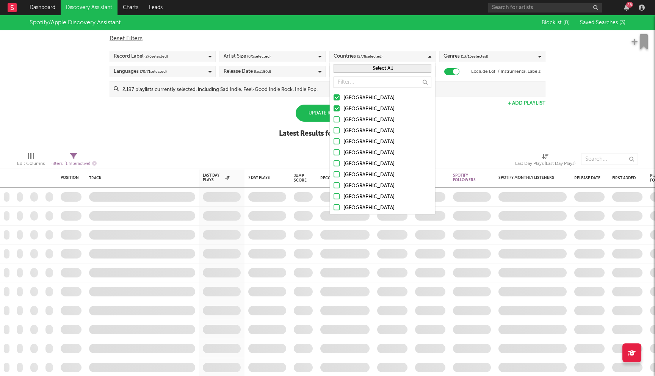
click at [333, 119] on input "Canada" at bounding box center [333, 120] width 0 height 9
click at [335, 129] on div at bounding box center [336, 130] width 6 height 6
click at [333, 129] on input "United Kingdom" at bounding box center [333, 131] width 0 height 9
click at [335, 139] on div at bounding box center [336, 141] width 6 height 6
click at [333, 139] on input "Ireland" at bounding box center [333, 141] width 0 height 9
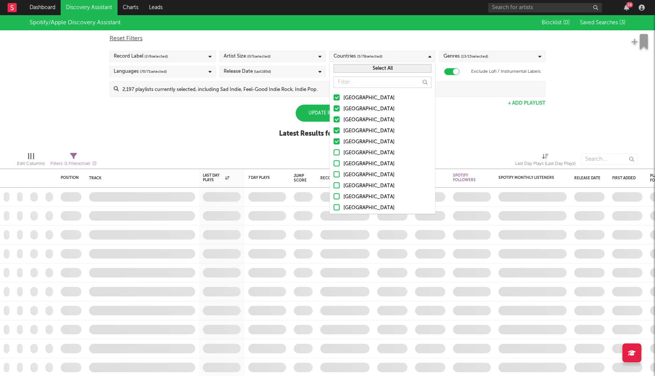
click at [335, 149] on div at bounding box center [336, 152] width 6 height 6
click at [333, 149] on input "Germany" at bounding box center [333, 152] width 0 height 9
click at [335, 161] on div at bounding box center [336, 163] width 6 height 6
click at [333, 161] on input "Belgium" at bounding box center [333, 163] width 0 height 9
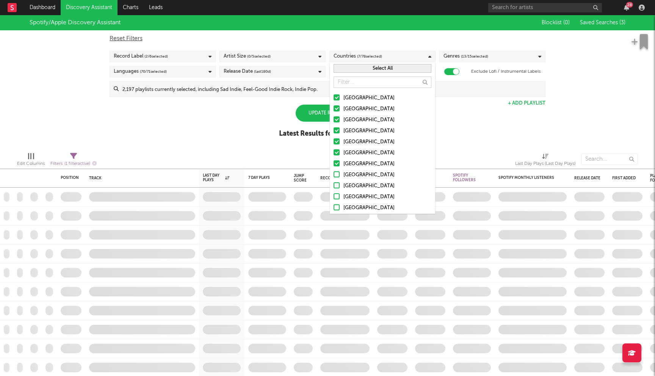
click at [335, 173] on div at bounding box center [336, 174] width 6 height 6
click at [333, 173] on input "France" at bounding box center [333, 174] width 0 height 9
click at [336, 184] on div at bounding box center [336, 185] width 6 height 6
click at [333, 184] on input "Netherlands" at bounding box center [333, 185] width 0 height 9
click at [336, 198] on div at bounding box center [336, 196] width 6 height 6
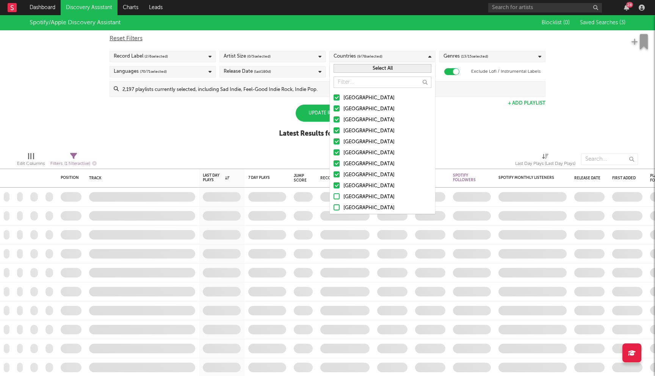
click at [333, 198] on input "Austria" at bounding box center [333, 196] width 0 height 9
click at [336, 206] on div at bounding box center [336, 207] width 6 height 6
click at [333, 206] on input "Switzerland" at bounding box center [333, 207] width 0 height 9
click at [245, 139] on div "Spotify/Apple Discovery Assistant Blocklist ( 0 ) Saved Searches ( 3 ) Reset Fi…" at bounding box center [327, 80] width 655 height 131
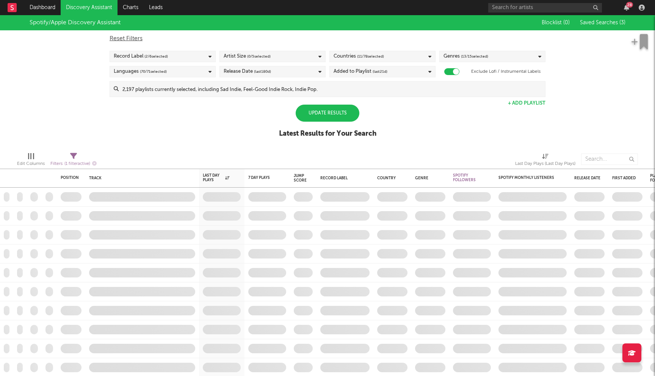
click at [318, 122] on div "Update Results Latest Results for Your Search" at bounding box center [327, 125] width 97 height 41
click at [323, 117] on div "Update Results" at bounding box center [327, 113] width 64 height 17
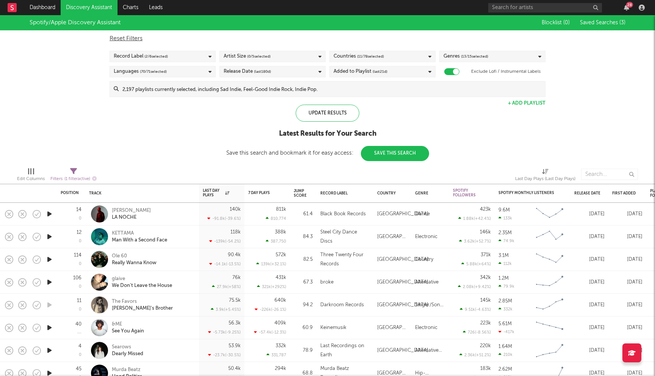
click at [270, 59] on span "( 0 / 5 selected)" at bounding box center [258, 56] width 23 height 9
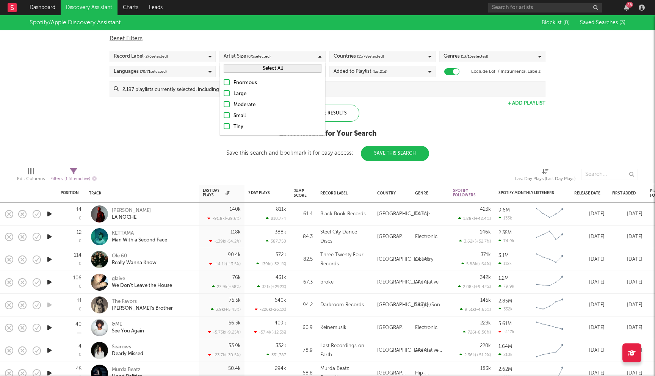
click at [234, 104] on div "Moderate" at bounding box center [277, 104] width 88 height 9
click at [223, 104] on input "Moderate" at bounding box center [223, 104] width 0 height 9
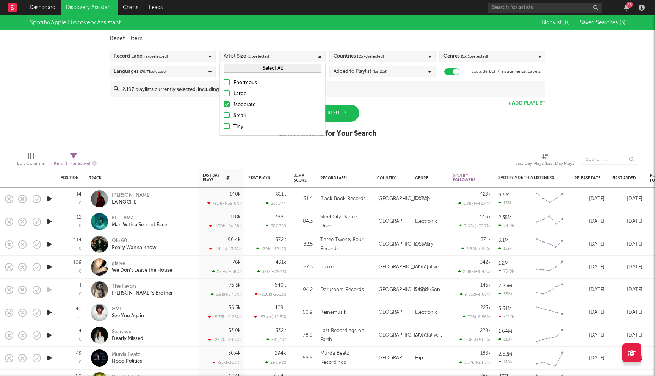
click at [232, 115] on label "Small" at bounding box center [272, 115] width 98 height 9
click at [223, 115] on input "Small" at bounding box center [223, 115] width 0 height 9
click at [229, 126] on div at bounding box center [226, 126] width 6 height 6
click at [223, 126] on input "Tiny" at bounding box center [223, 126] width 0 height 9
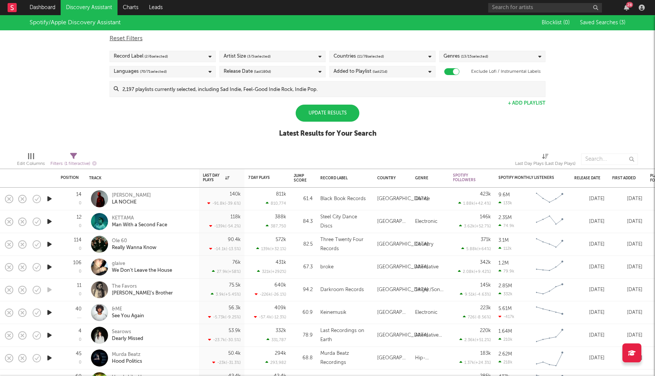
click at [183, 125] on div "Spotify/Apple Discovery Assistant Blocklist ( 0 ) Saved Searches ( 3 ) Reset Fi…" at bounding box center [327, 80] width 655 height 131
click at [328, 110] on div "Update Results" at bounding box center [327, 113] width 64 height 17
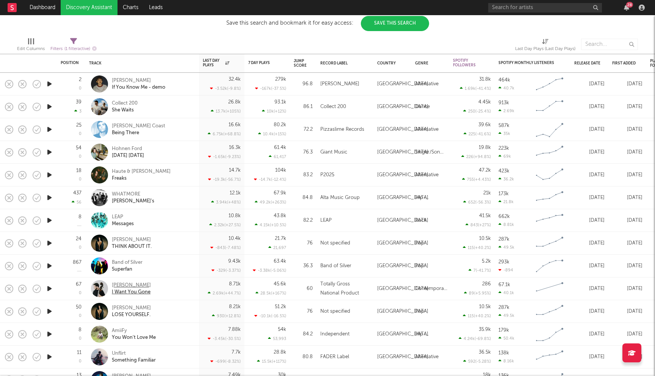
click at [124, 284] on div "Cole Davis" at bounding box center [131, 285] width 39 height 7
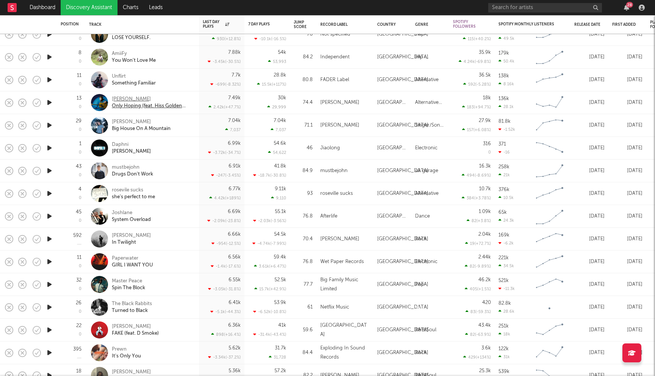
click at [122, 98] on div "Al Nicol" at bounding box center [152, 99] width 81 height 7
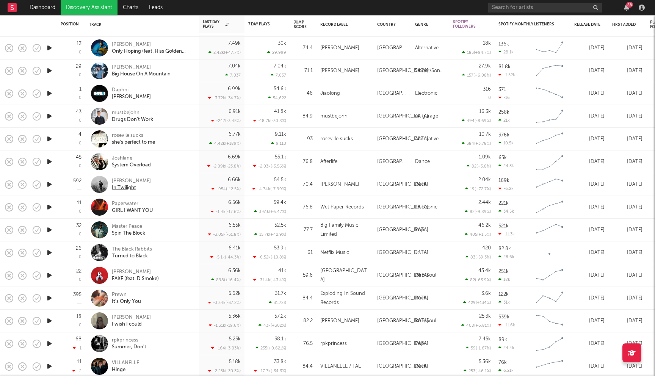
click at [117, 179] on div "Matt-Felix" at bounding box center [131, 181] width 39 height 7
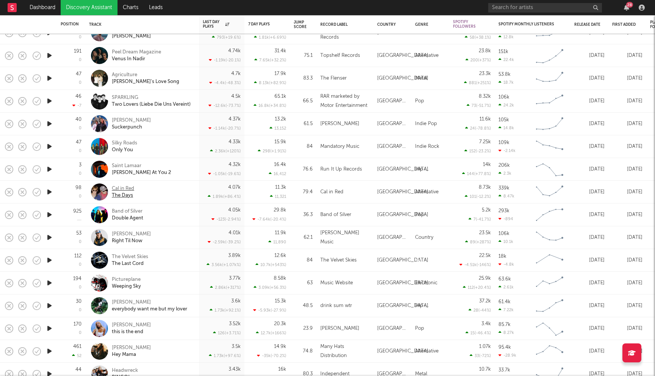
click at [127, 190] on div "Cal in Red" at bounding box center [123, 188] width 22 height 7
click at [143, 258] on div "The Velvet Skies" at bounding box center [130, 256] width 36 height 7
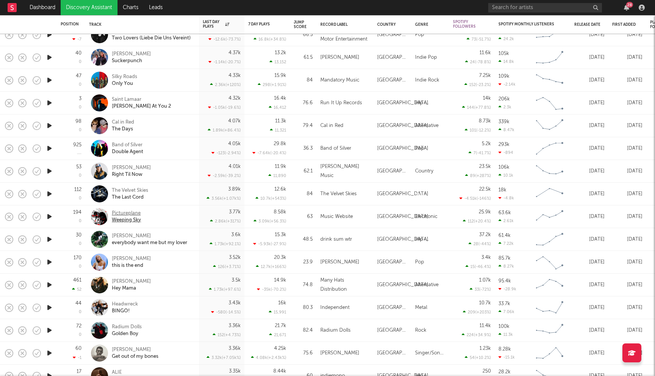
click at [119, 214] on div "Pictureplane" at bounding box center [126, 213] width 29 height 7
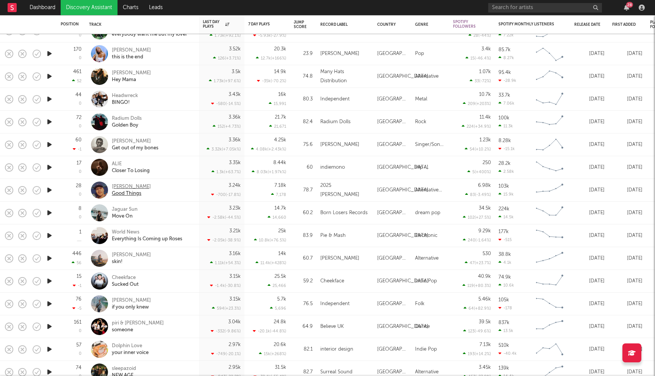
click at [122, 185] on div "barrett" at bounding box center [131, 186] width 39 height 7
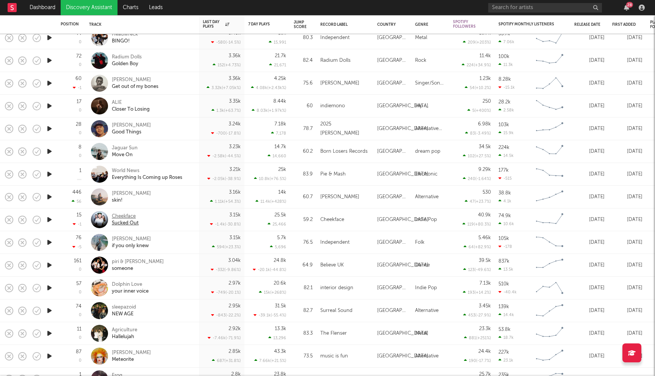
click at [127, 216] on div "Cheekface" at bounding box center [125, 216] width 27 height 7
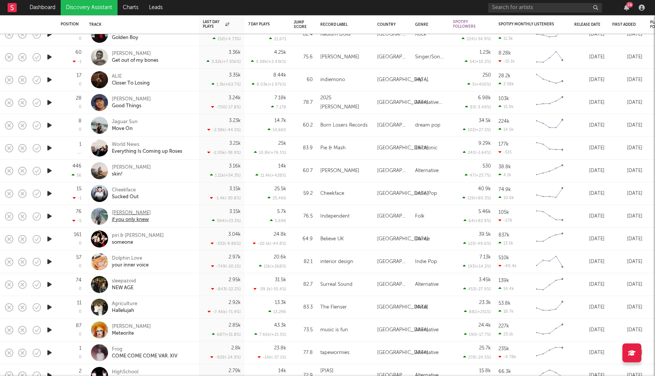
click at [126, 214] on div "Rod Coote" at bounding box center [131, 212] width 39 height 7
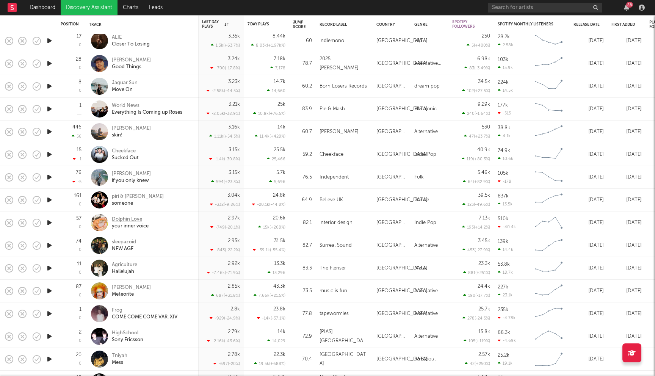
click at [134, 219] on div "Dolphin Love" at bounding box center [130, 219] width 37 height 7
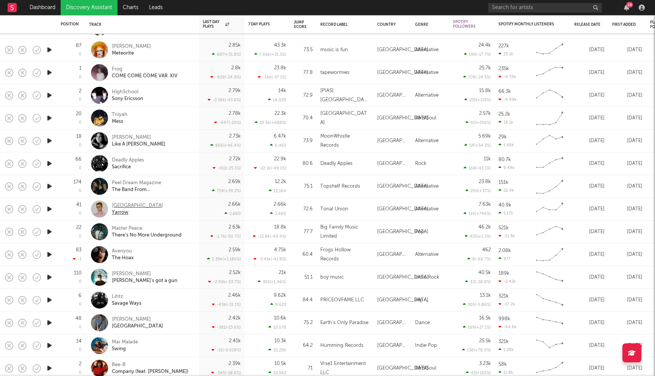
click at [120, 207] on div "Blue Lake" at bounding box center [137, 205] width 51 height 7
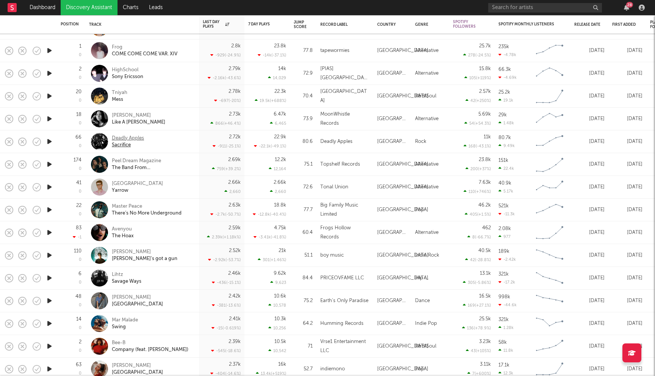
click at [137, 142] on div "Sacrifice" at bounding box center [128, 145] width 32 height 7
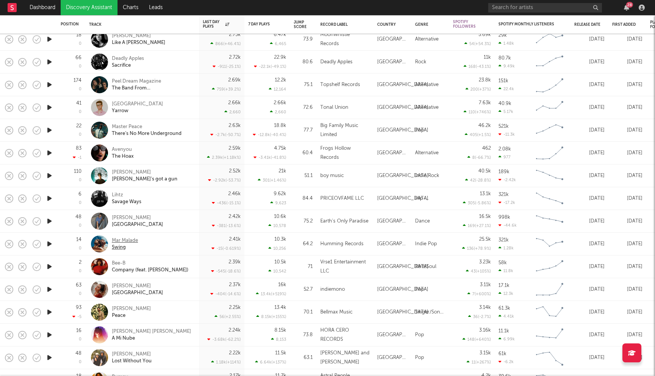
click at [129, 242] on div "Mar Malade" at bounding box center [125, 240] width 26 height 7
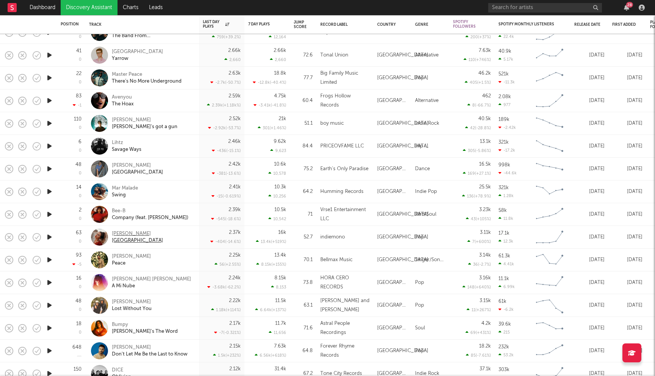
click at [128, 234] on div "[PERSON_NAME]" at bounding box center [137, 233] width 51 height 7
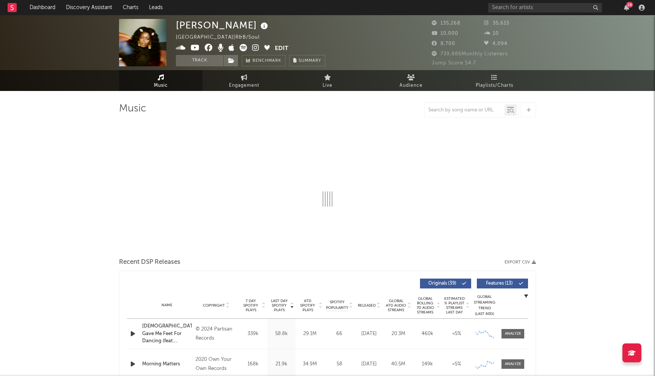
select select "6m"
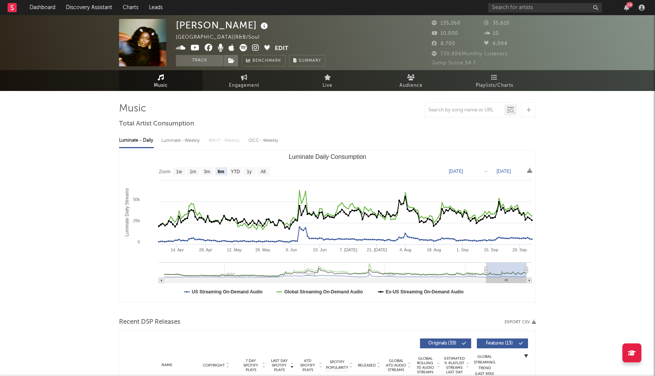
click at [205, 49] on icon at bounding box center [209, 48] width 8 height 8
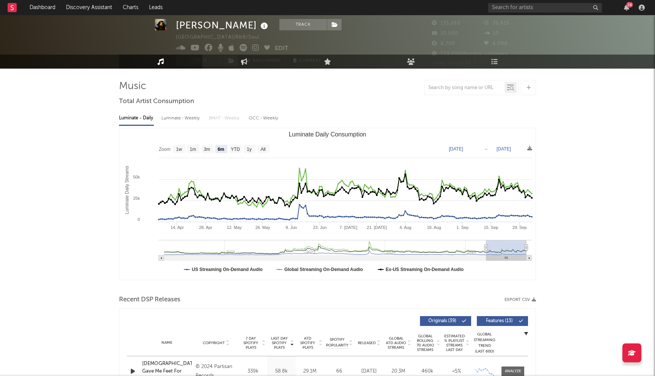
scroll to position [16, 0]
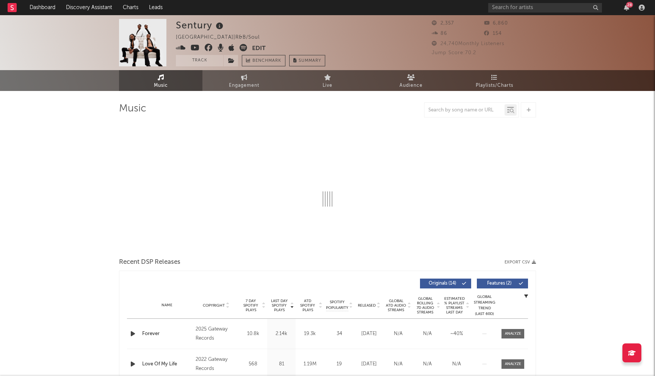
select select "6m"
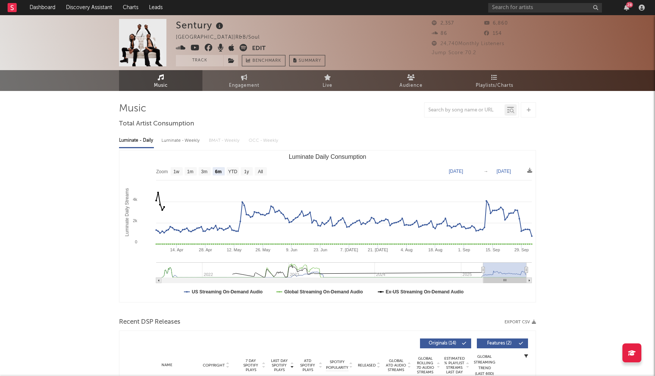
click at [208, 45] on icon at bounding box center [209, 48] width 8 height 8
click at [194, 47] on icon at bounding box center [195, 48] width 9 height 8
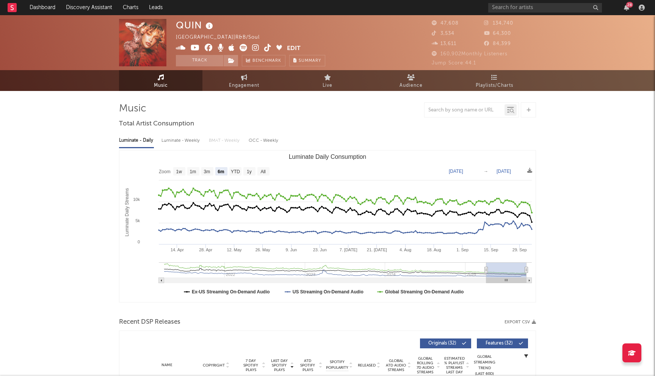
select select "6m"
click at [163, 78] on icon at bounding box center [161, 77] width 6 height 6
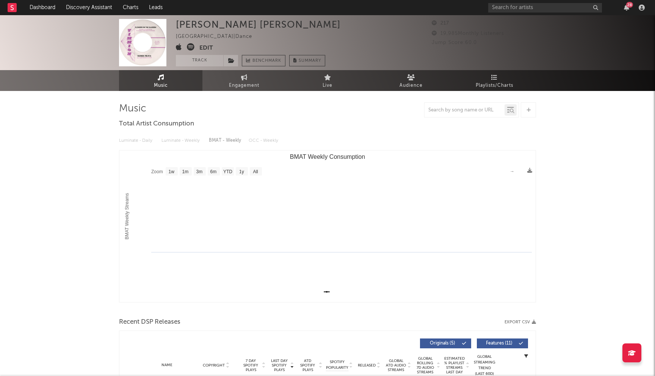
select select "1w"
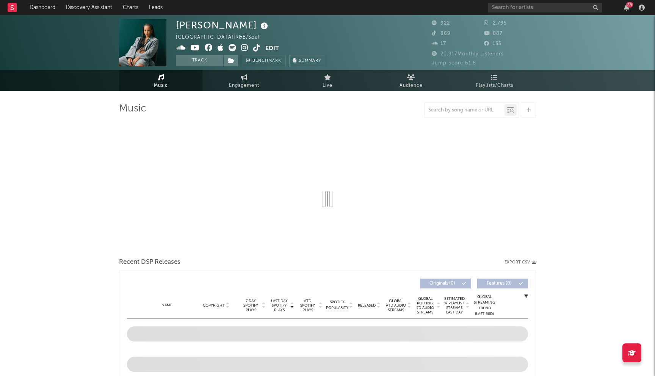
select select "6m"
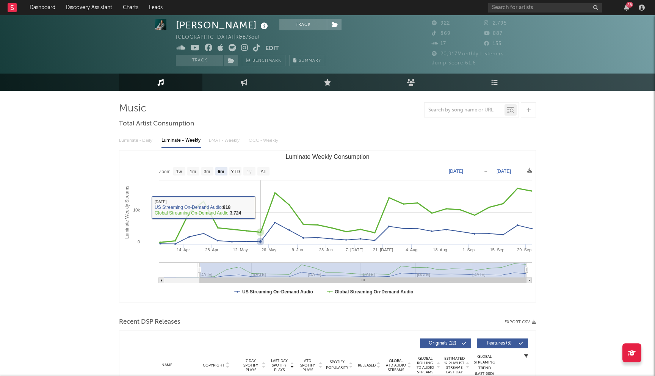
scroll to position [219, 0]
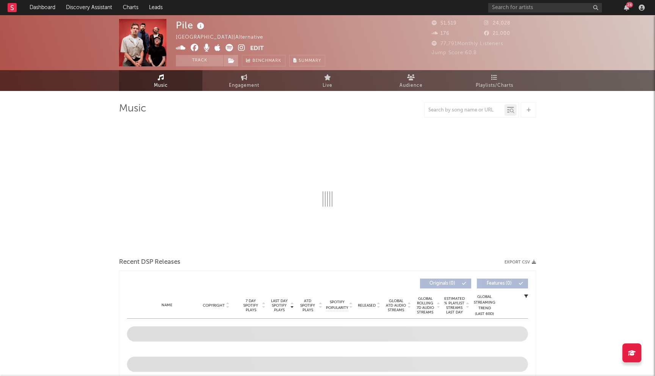
select select "6m"
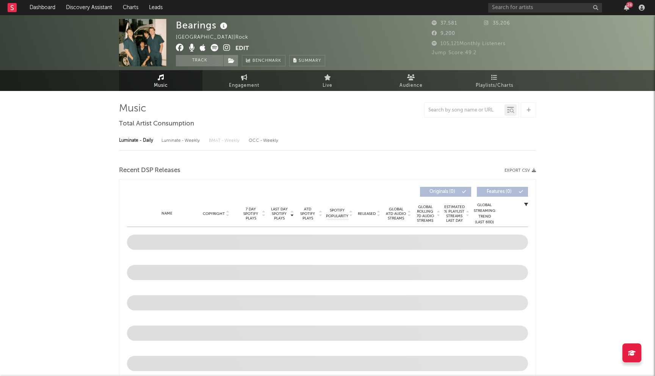
select select "6m"
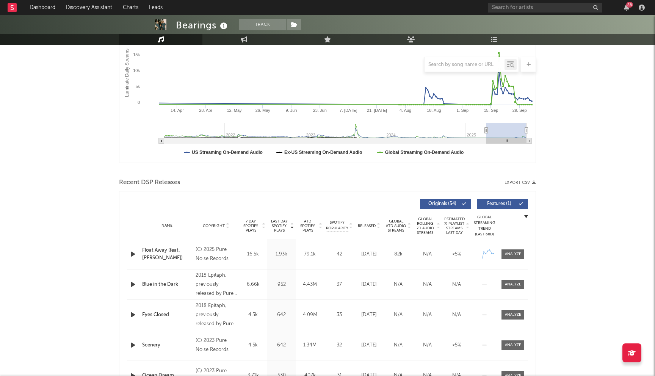
scroll to position [140, 0]
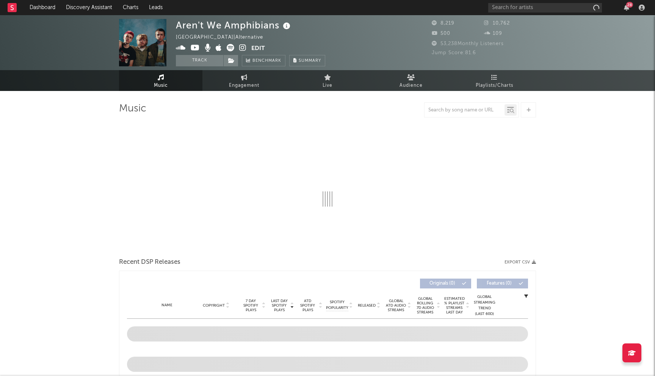
select select "1w"
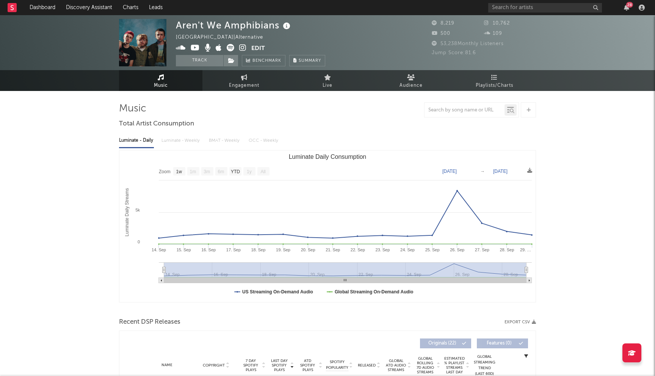
click at [196, 48] on icon at bounding box center [195, 48] width 9 height 8
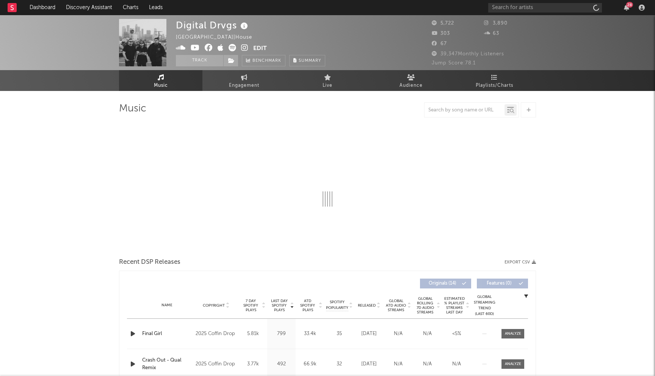
select select "1w"
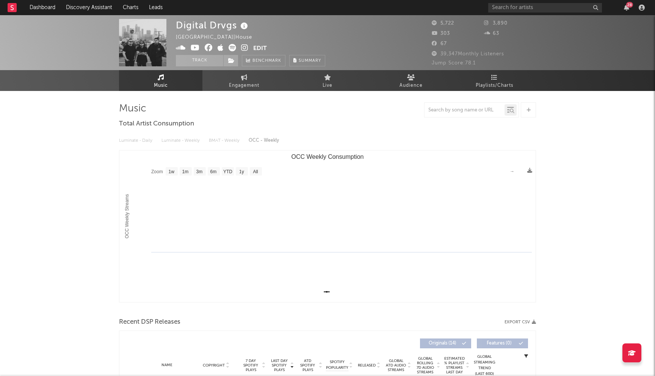
click at [208, 47] on icon at bounding box center [209, 48] width 8 height 8
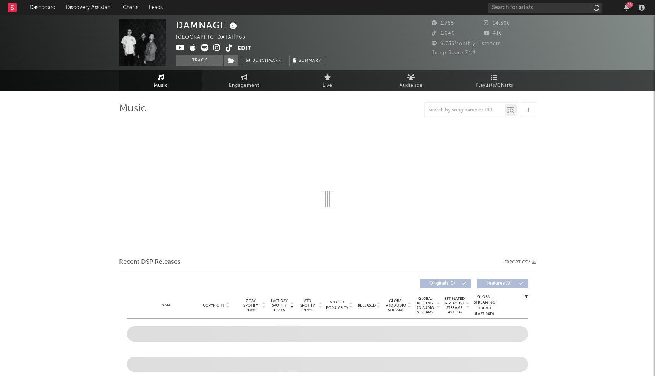
select select "1w"
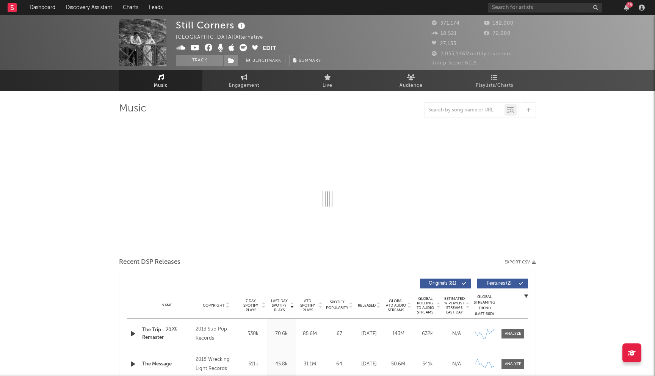
select select "6m"
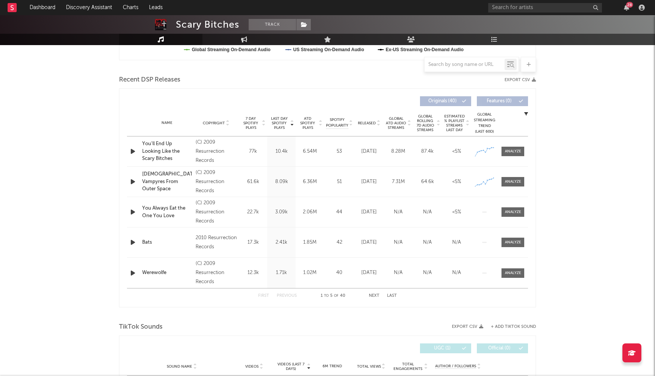
scroll to position [258, 0]
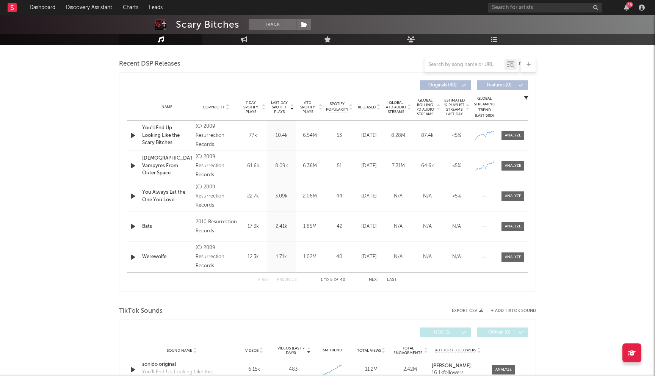
click at [368, 109] on div "Released" at bounding box center [368, 107] width 25 height 6
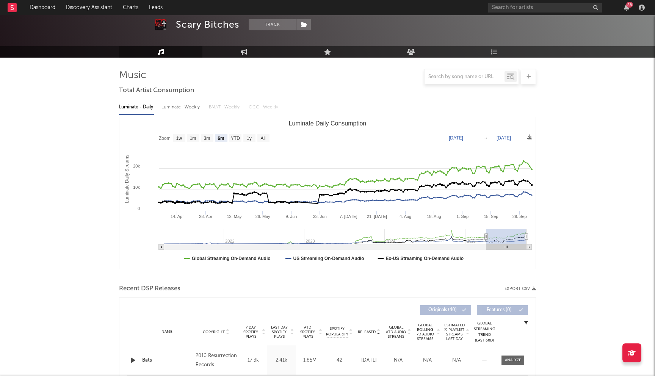
scroll to position [0, 0]
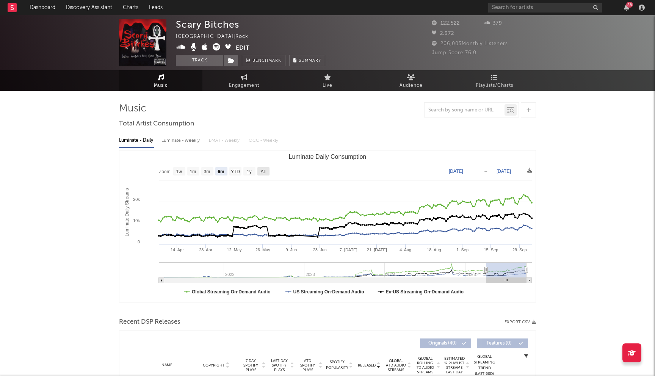
click at [264, 171] on text "All" at bounding box center [262, 171] width 5 height 5
select select "All"
type input "2021-04-04"
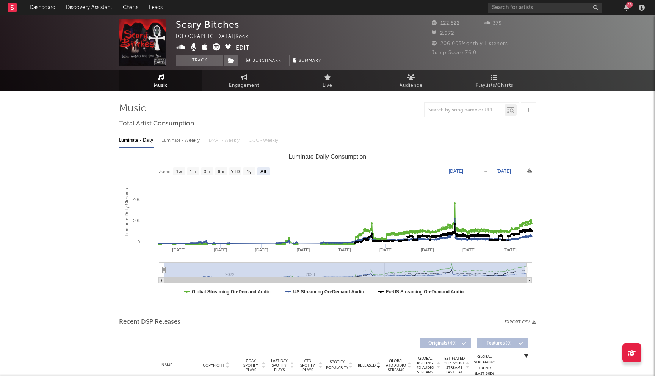
click at [216, 48] on icon at bounding box center [216, 47] width 8 height 8
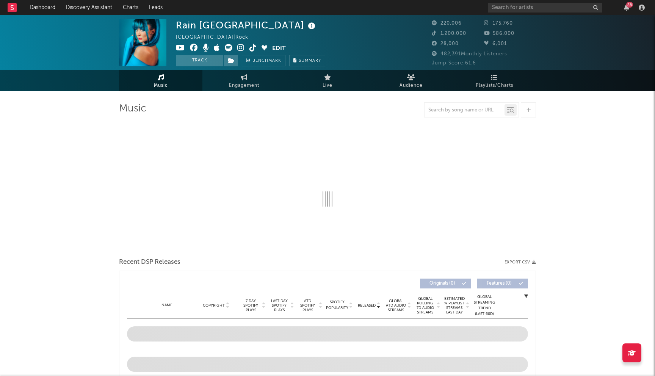
select select "6m"
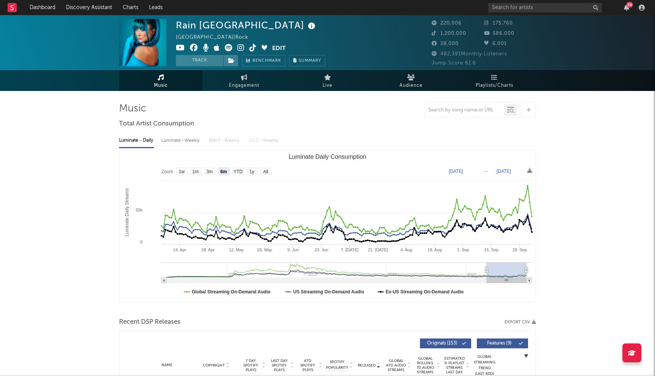
click at [193, 48] on icon at bounding box center [194, 48] width 8 height 8
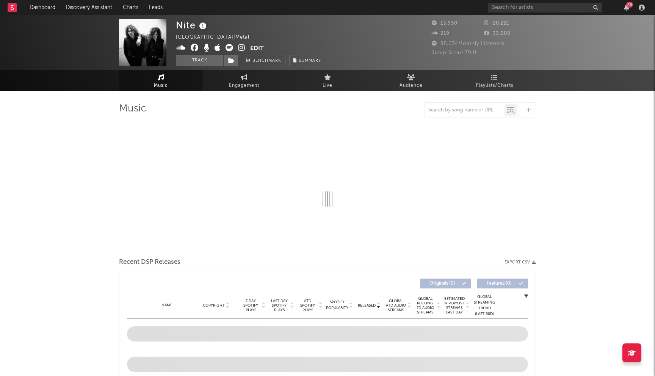
select select "1w"
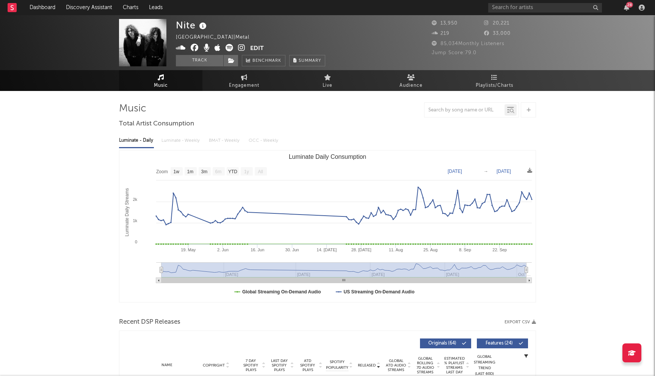
click at [195, 50] on icon at bounding box center [195, 48] width 8 height 8
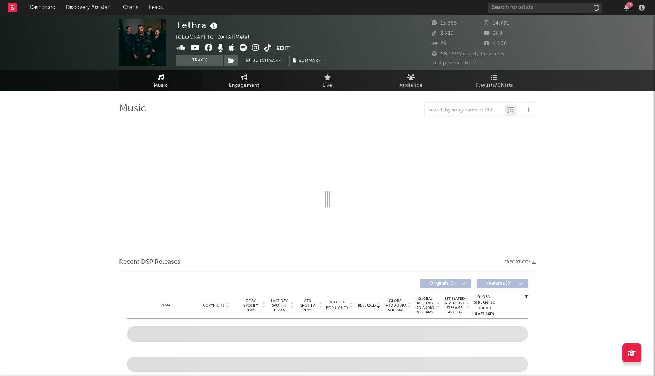
select select "6m"
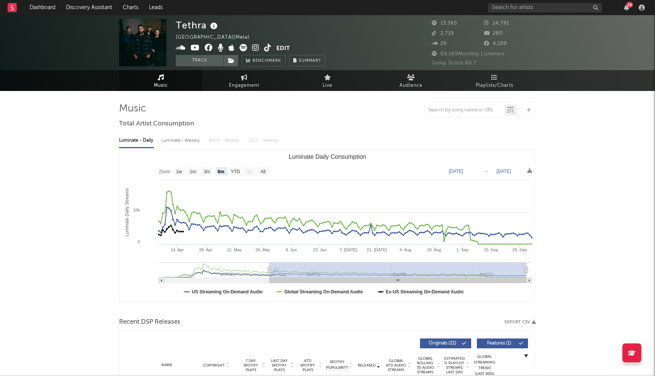
click at [207, 49] on icon at bounding box center [209, 48] width 8 height 8
click at [197, 50] on icon at bounding box center [195, 48] width 9 height 8
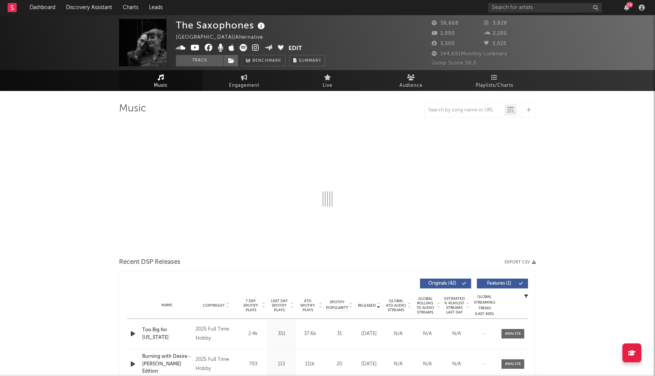
select select "6m"
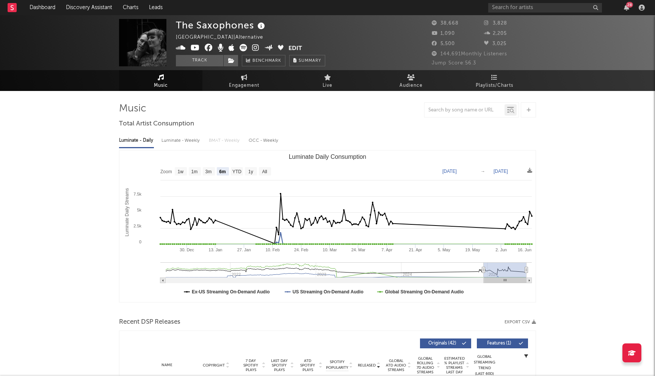
click at [209, 47] on icon at bounding box center [209, 48] width 8 height 8
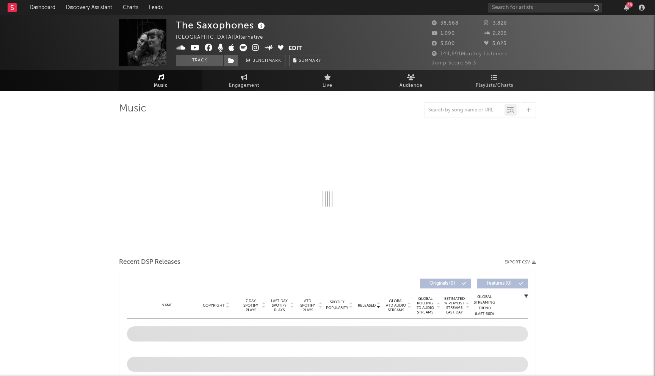
select select "6m"
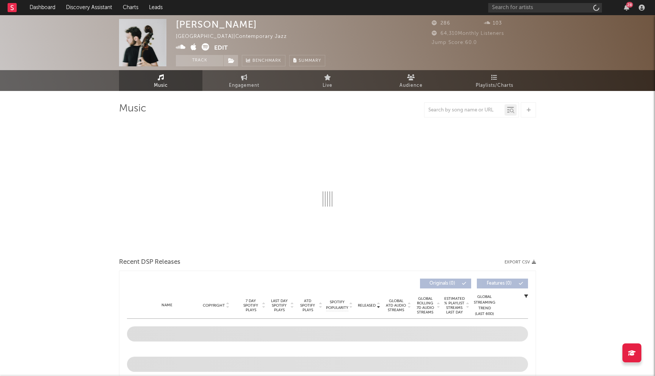
select select "1w"
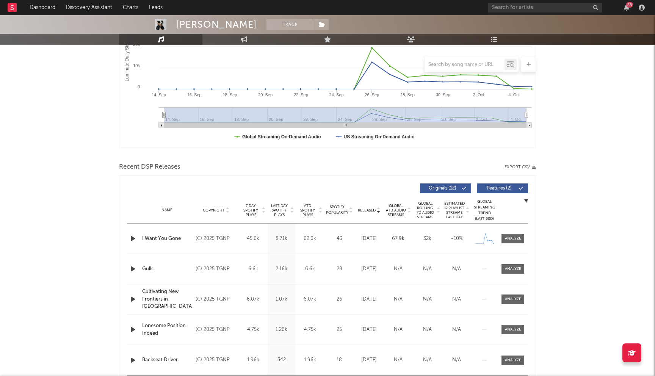
scroll to position [203, 0]
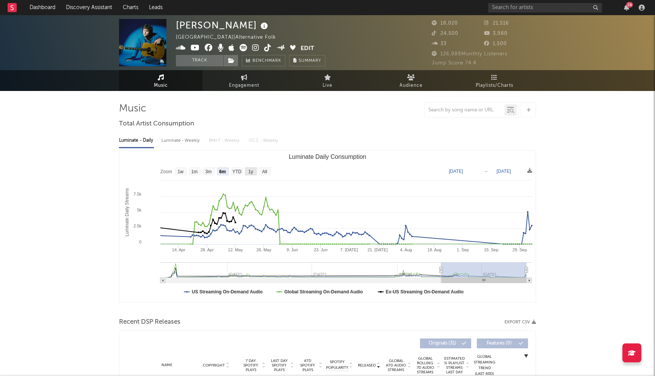
click at [250, 172] on text "1y" at bounding box center [250, 171] width 5 height 5
select select "1y"
type input "2024-10-05"
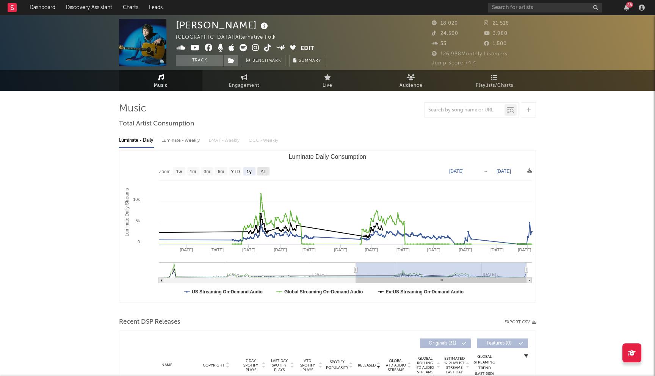
click at [266, 173] on rect "Luminate Daily Consumption" at bounding box center [263, 171] width 12 height 8
select select "All"
type input "2023-08-21"
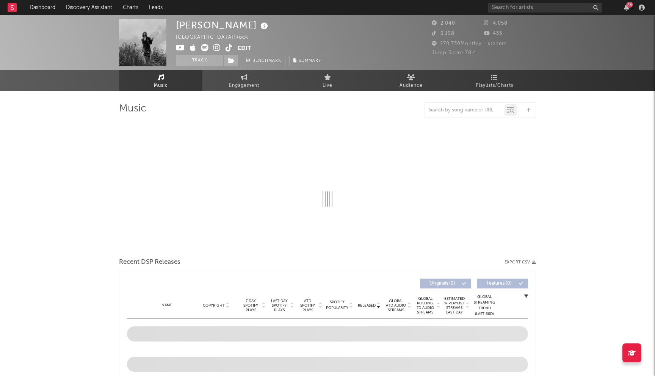
select select "1w"
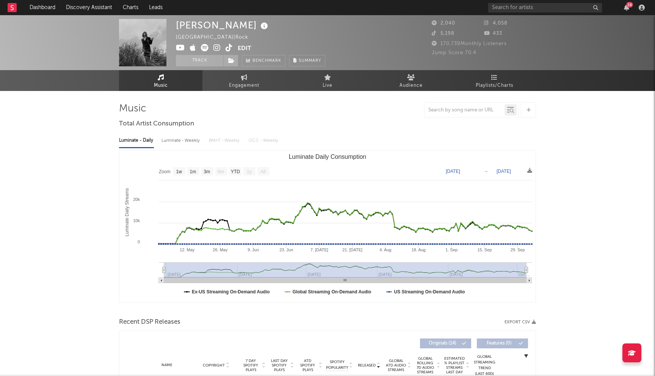
click at [176, 50] on icon at bounding box center [180, 48] width 9 height 8
drag, startPoint x: 224, startPoint y: 25, endPoint x: 178, endPoint y: 28, distance: 45.6
click at [178, 28] on div "Matt-Felix" at bounding box center [223, 25] width 94 height 12
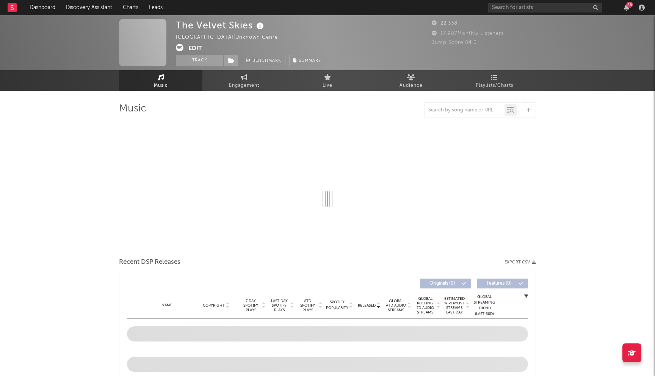
select select "1w"
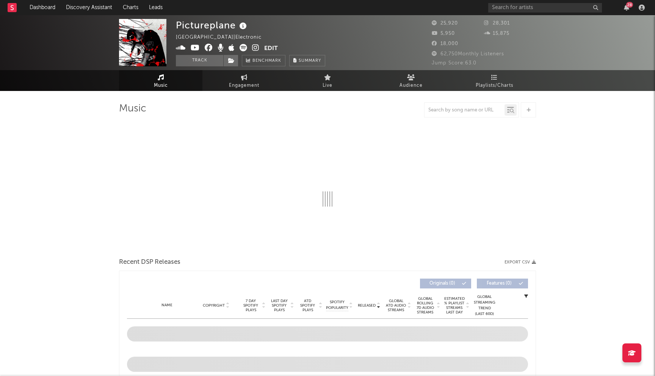
select select "6m"
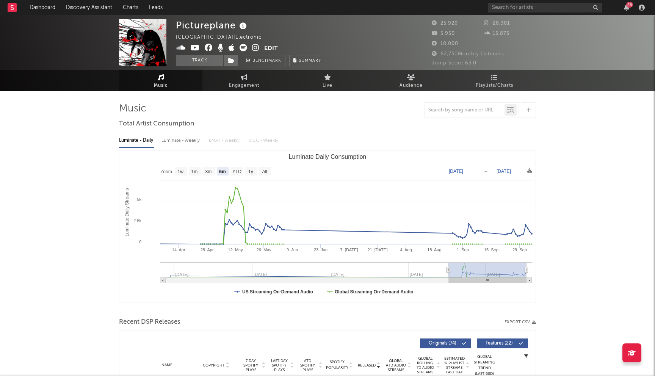
click at [210, 50] on icon at bounding box center [209, 48] width 8 height 8
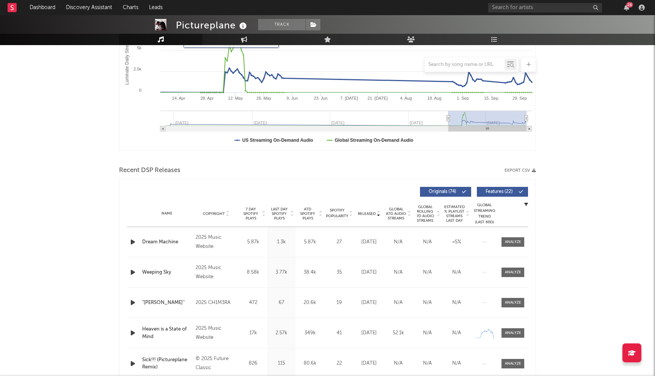
scroll to position [172, 0]
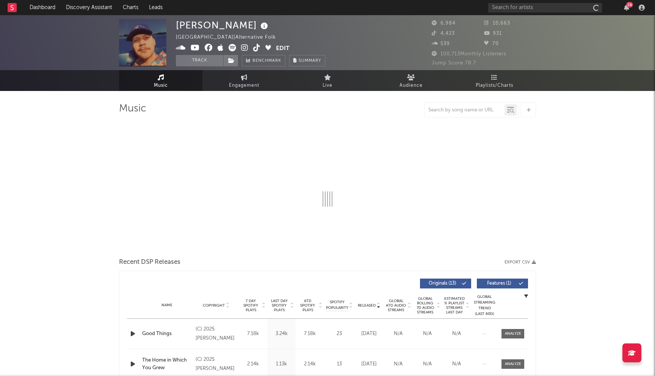
select select "6m"
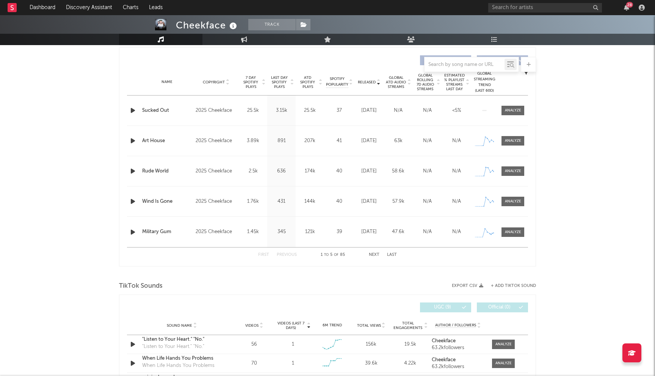
select select "6m"
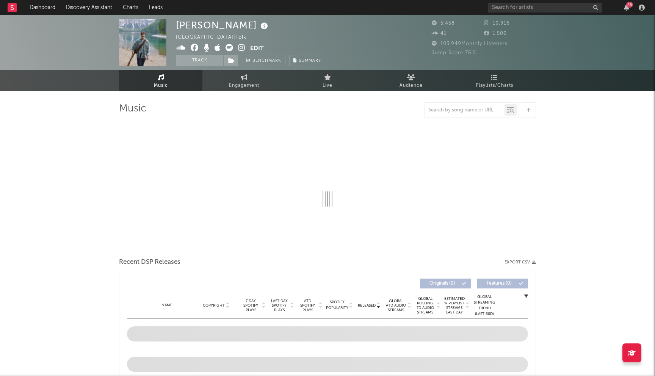
select select "6m"
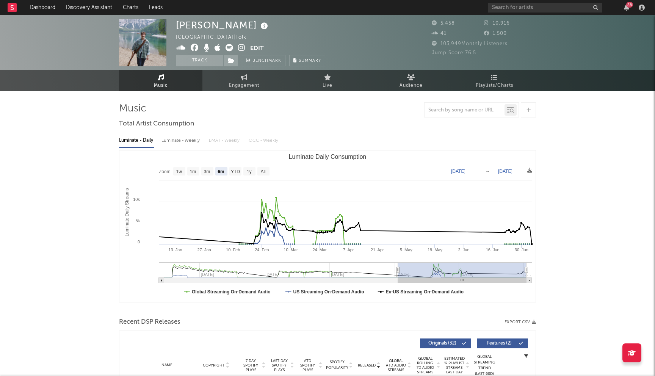
click at [194, 48] on icon at bounding box center [195, 48] width 8 height 8
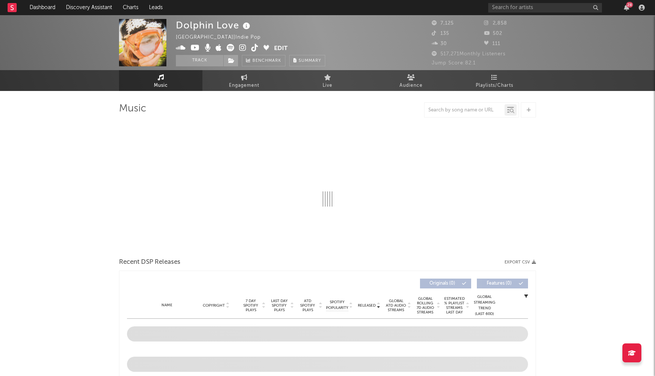
select select "6m"
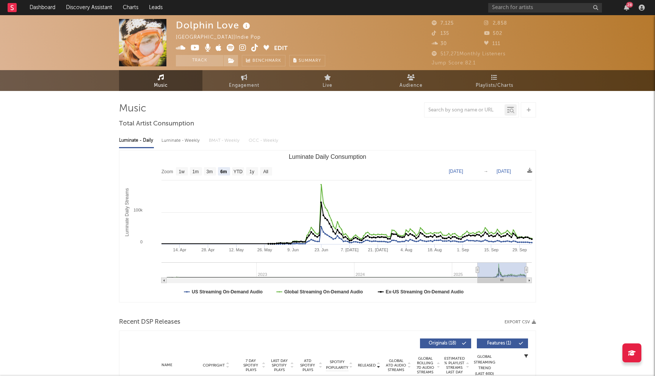
click at [195, 48] on icon at bounding box center [195, 48] width 9 height 8
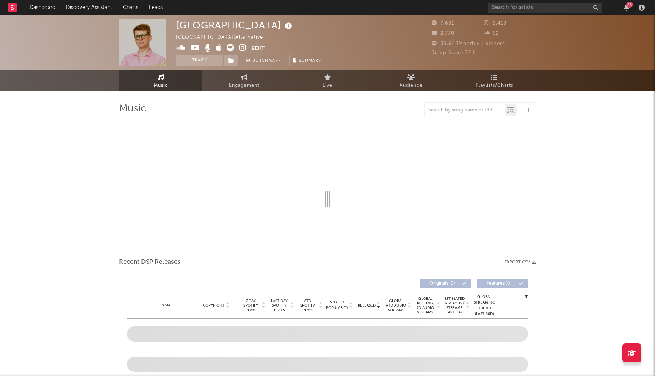
select select "6m"
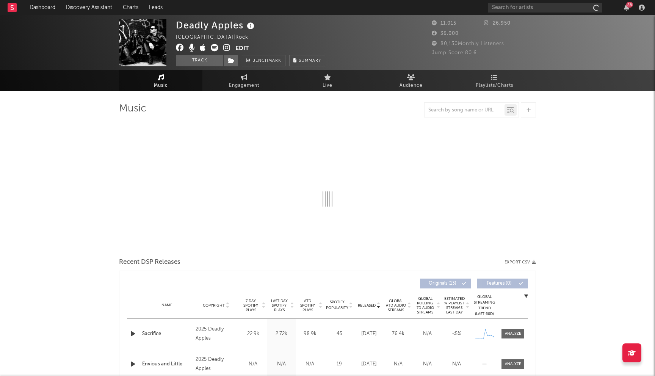
select select "6m"
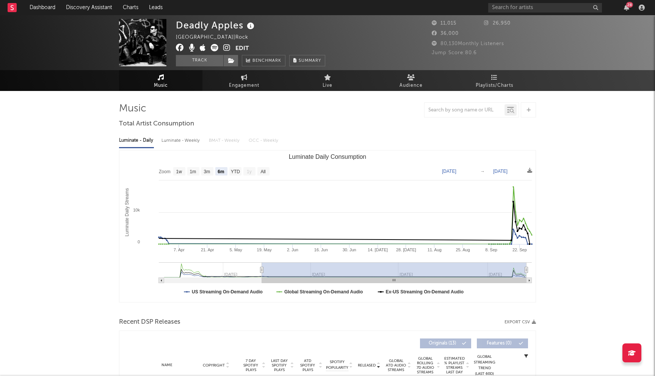
click at [181, 47] on icon at bounding box center [180, 48] width 8 height 8
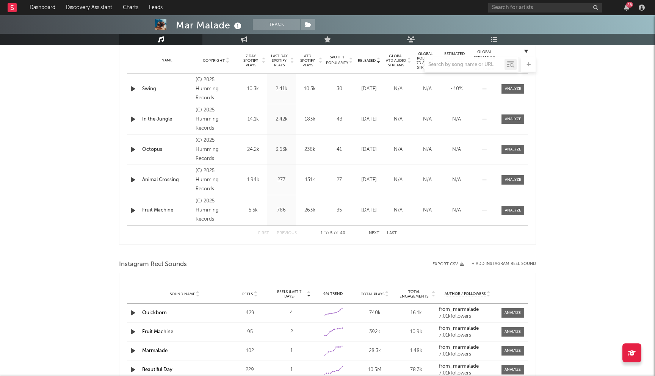
select select "6m"
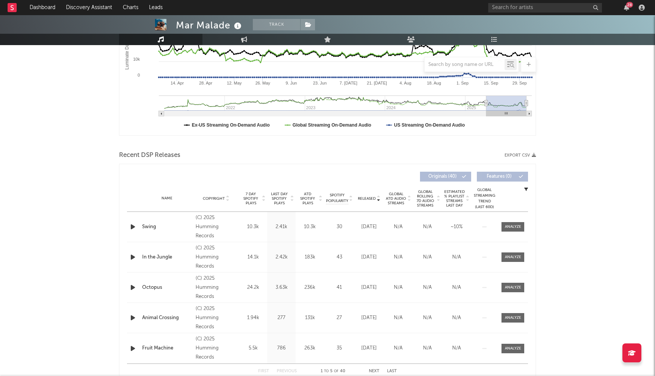
scroll to position [63, 0]
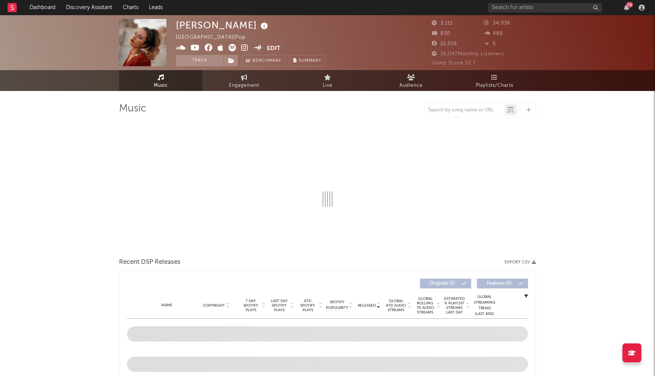
select select "6m"
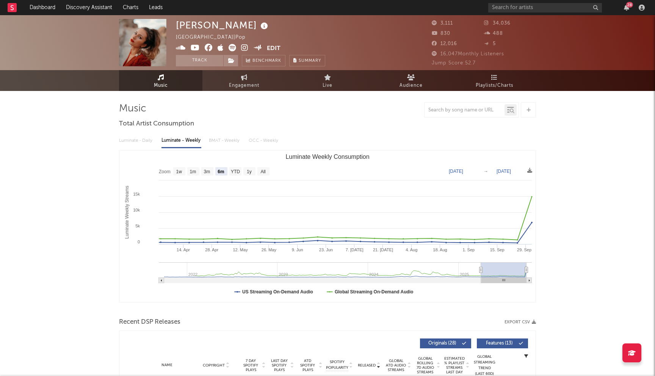
click at [205, 48] on icon at bounding box center [209, 48] width 8 height 8
click at [196, 49] on icon at bounding box center [195, 48] width 9 height 8
